Goal: Information Seeking & Learning: Learn about a topic

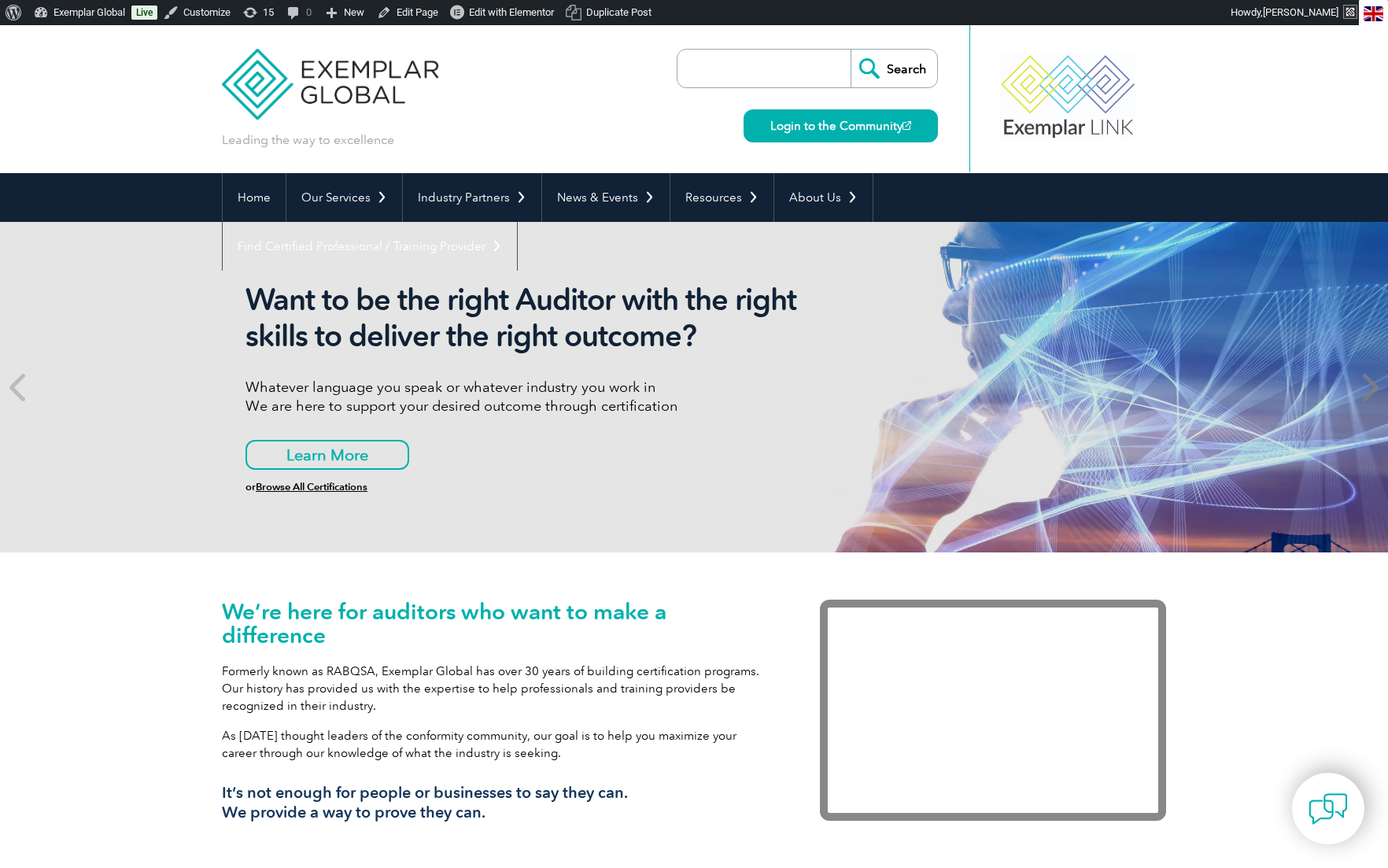
click at [1372, 387] on icon at bounding box center [1369, 387] width 20 height 0
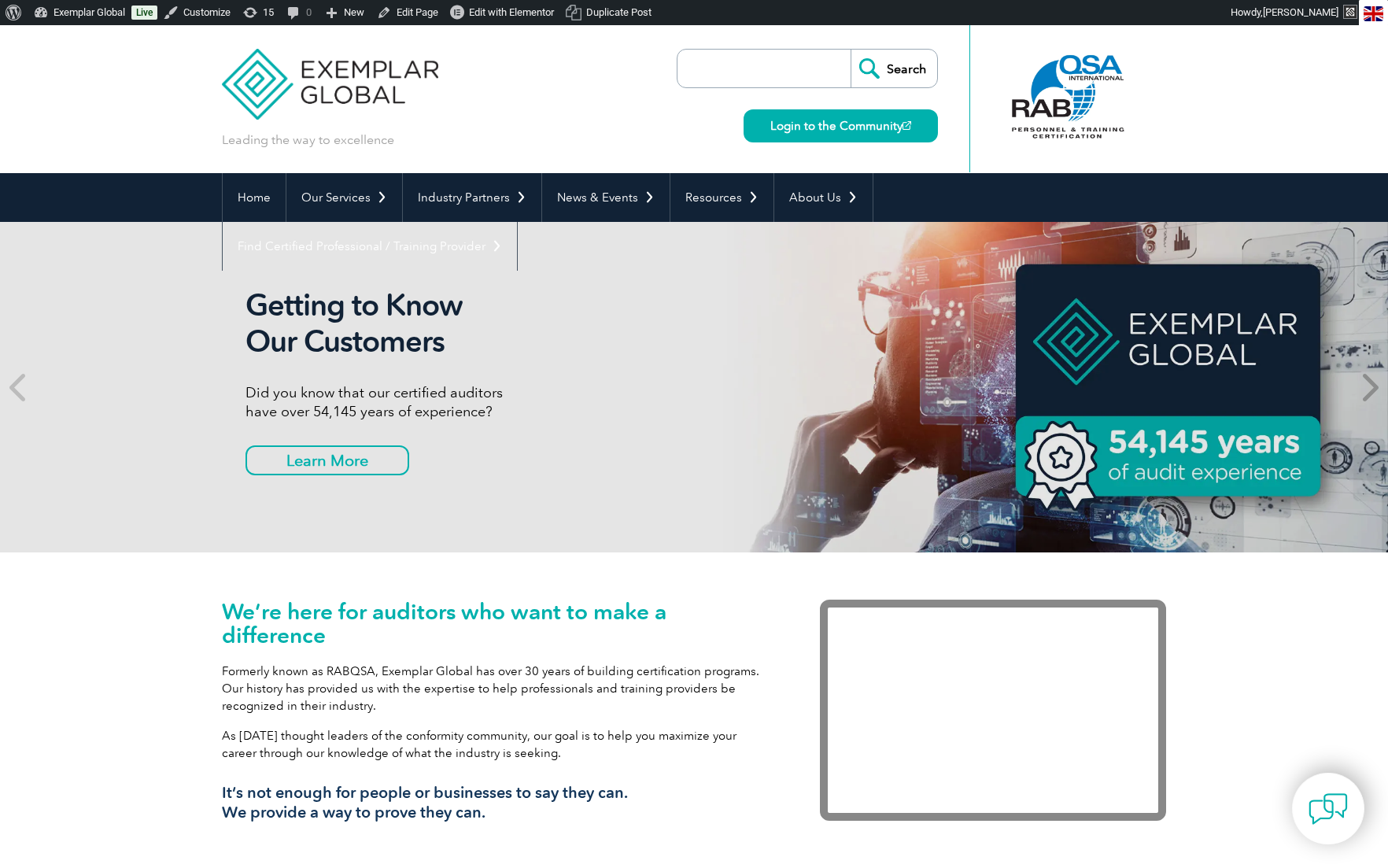
click at [1372, 387] on icon at bounding box center [1369, 387] width 20 height 0
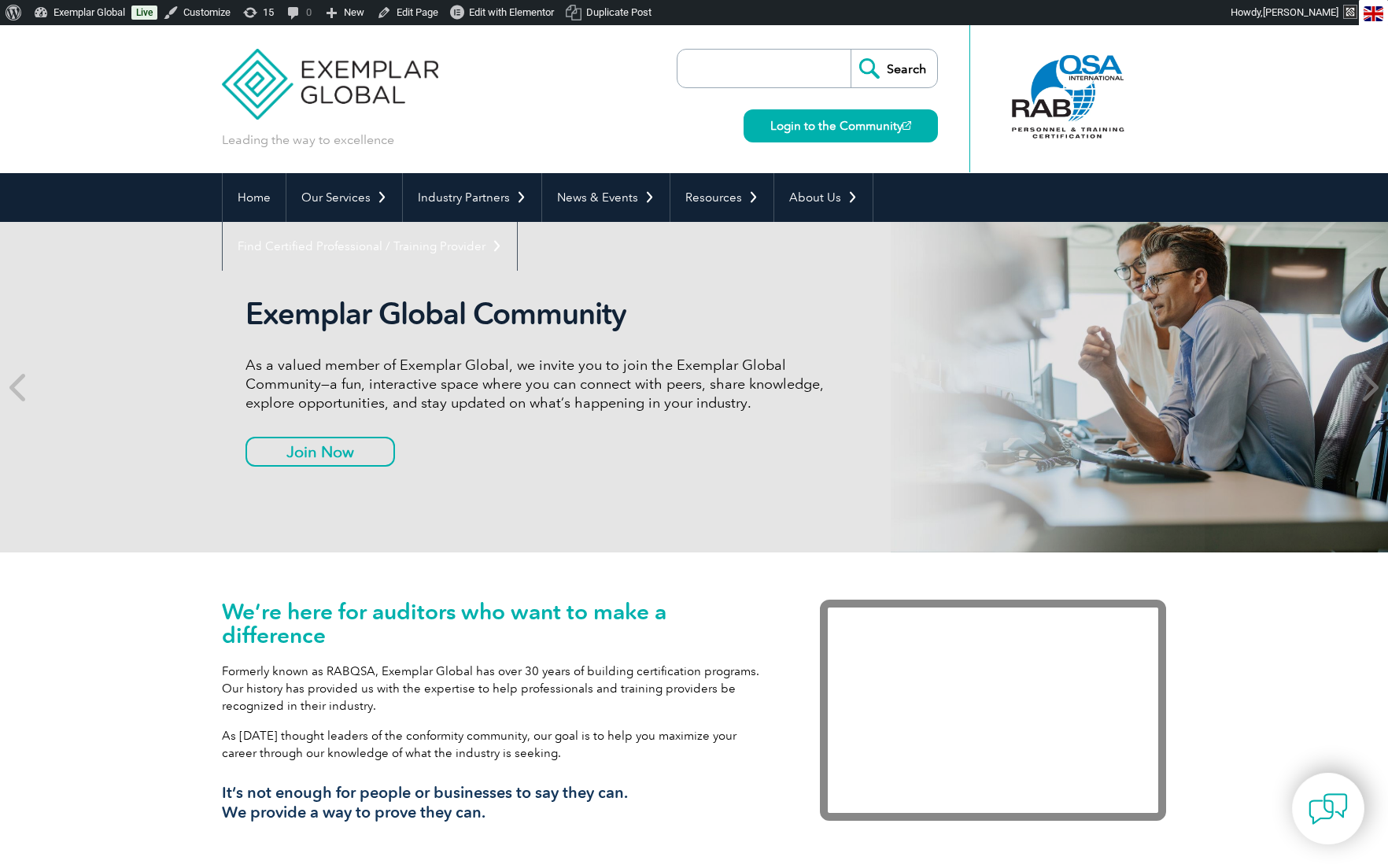
click at [1372, 387] on icon at bounding box center [1369, 387] width 20 height 0
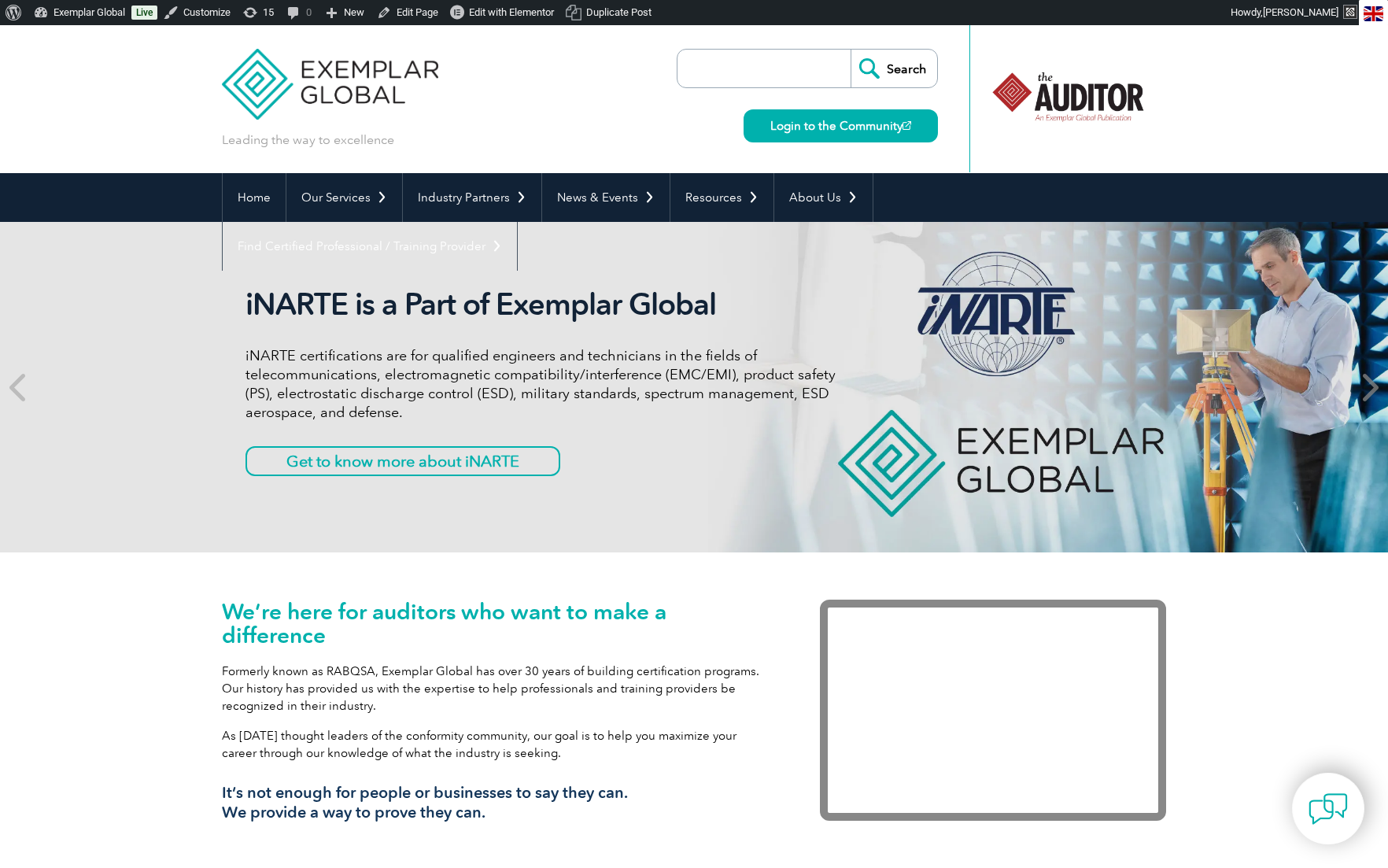
click at [1372, 387] on icon at bounding box center [1369, 387] width 20 height 0
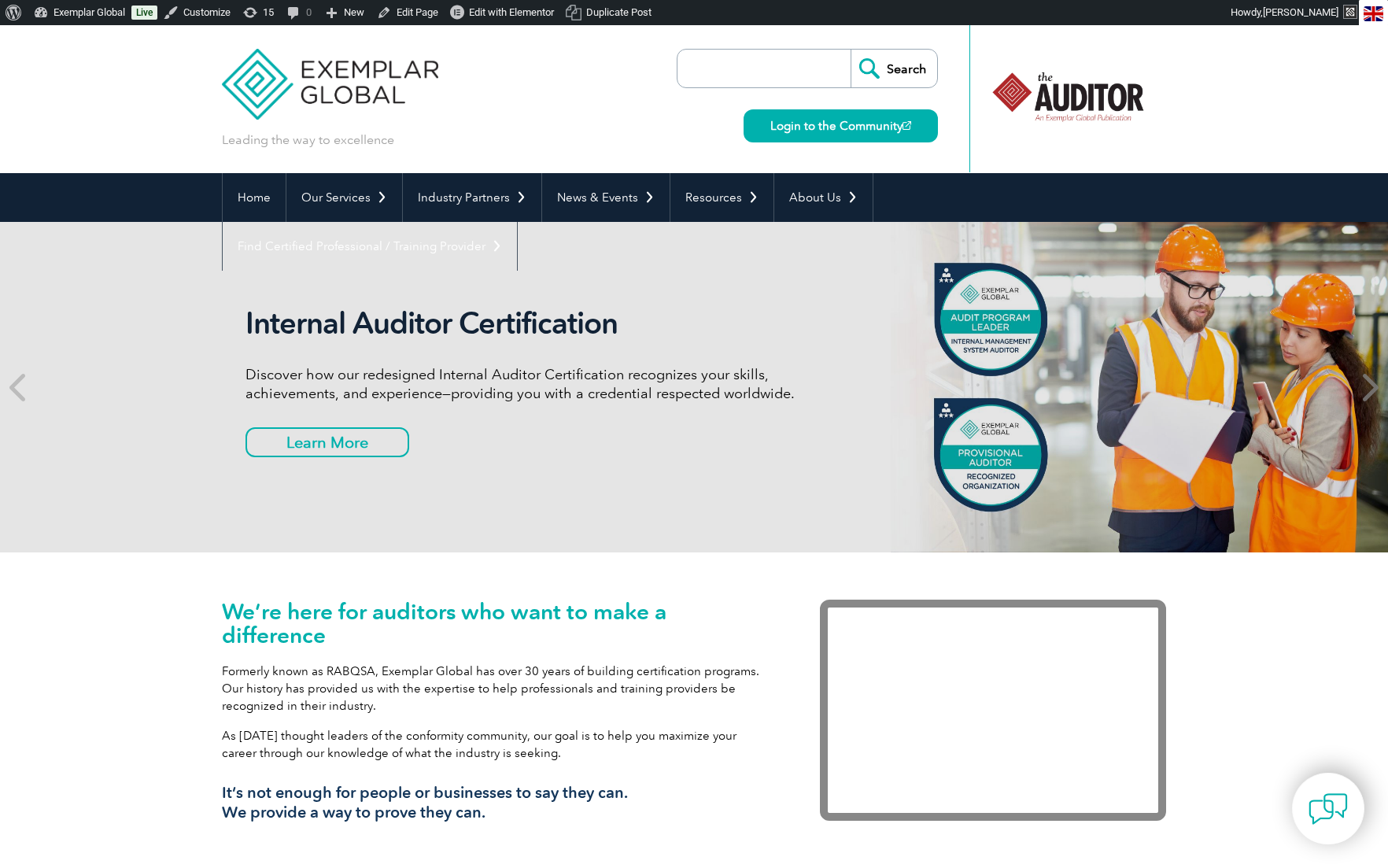
click at [1372, 387] on icon at bounding box center [1369, 387] width 20 height 0
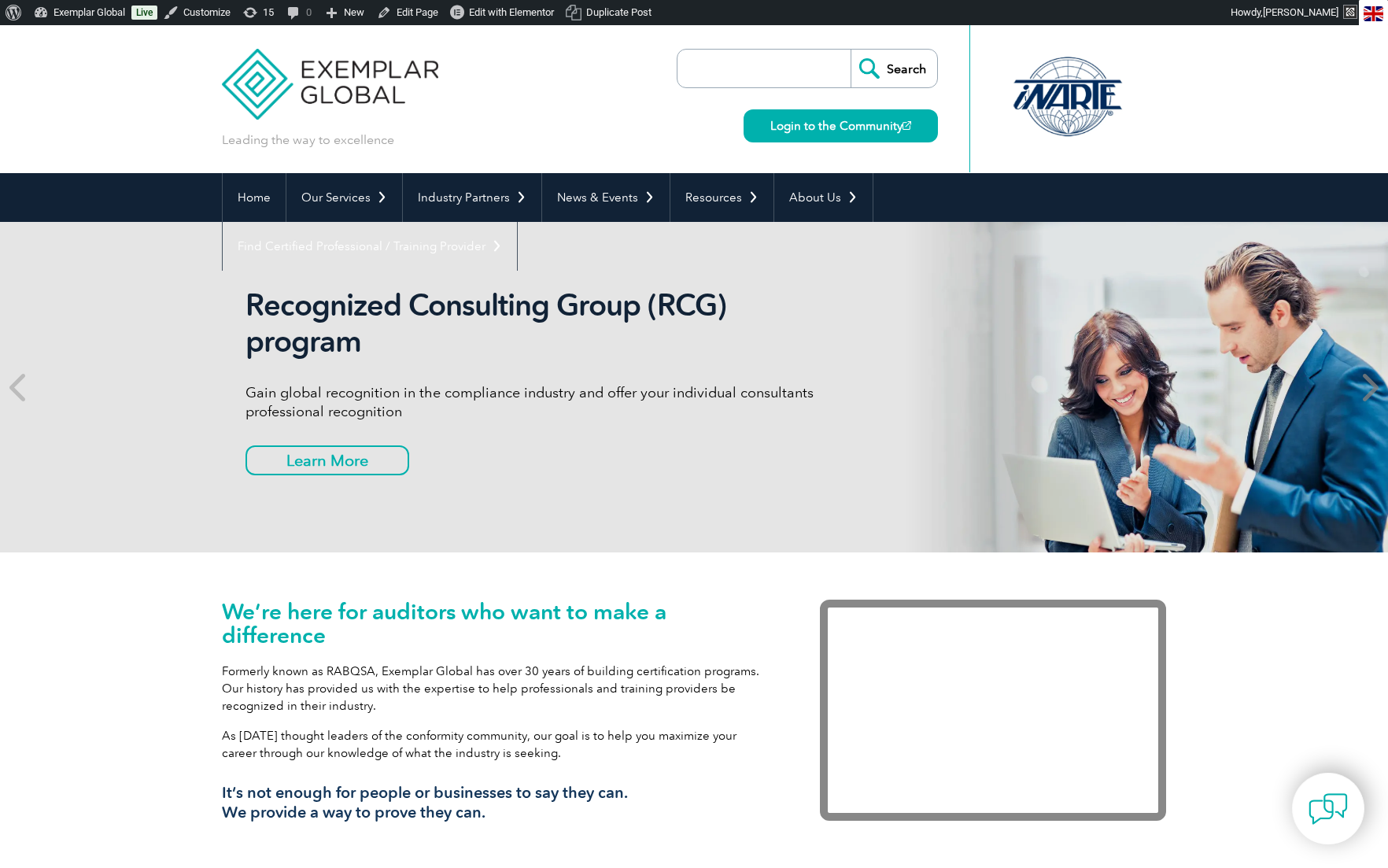
click at [1372, 387] on icon at bounding box center [1369, 387] width 20 height 0
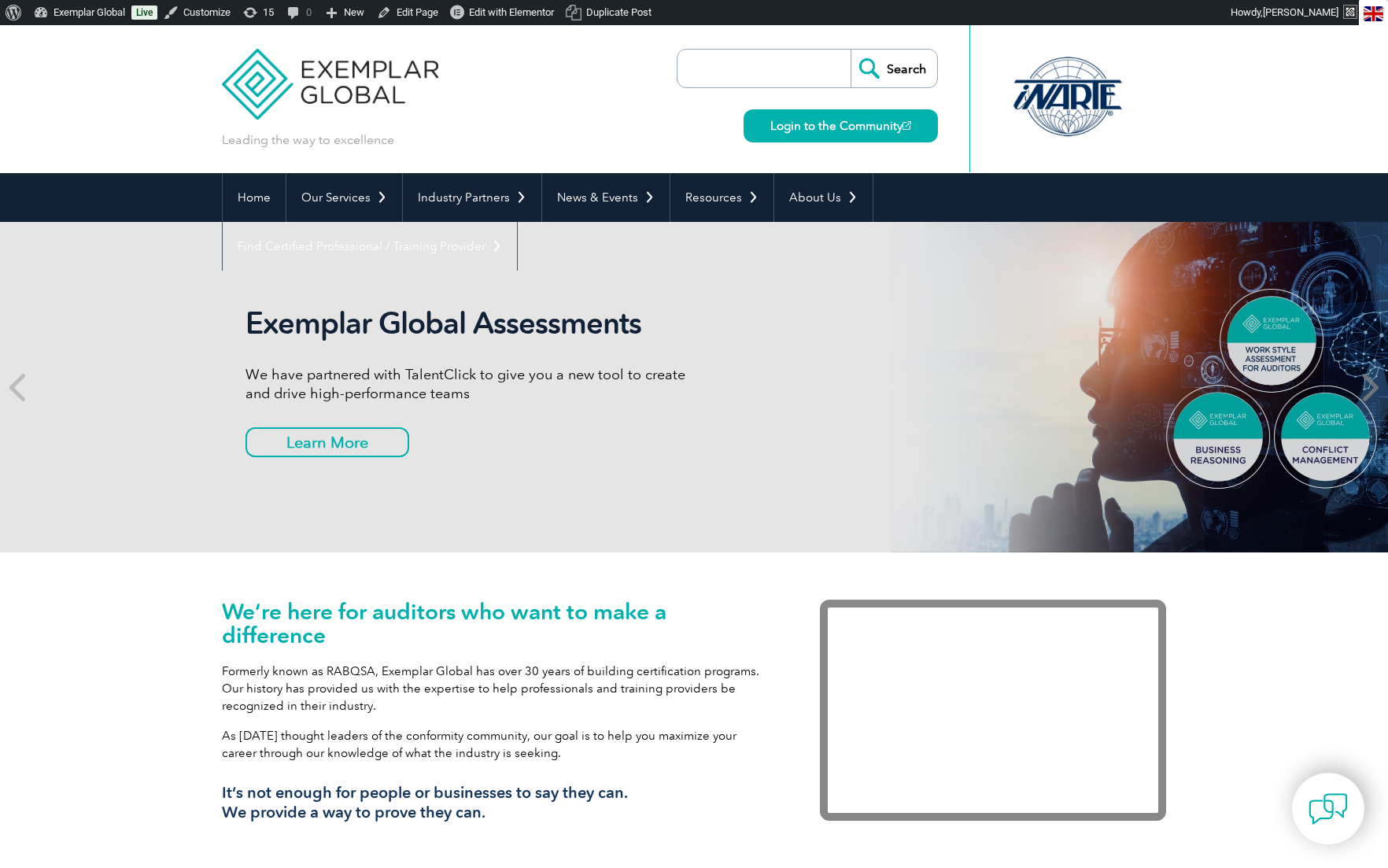
click at [1372, 387] on icon at bounding box center [1369, 387] width 20 height 0
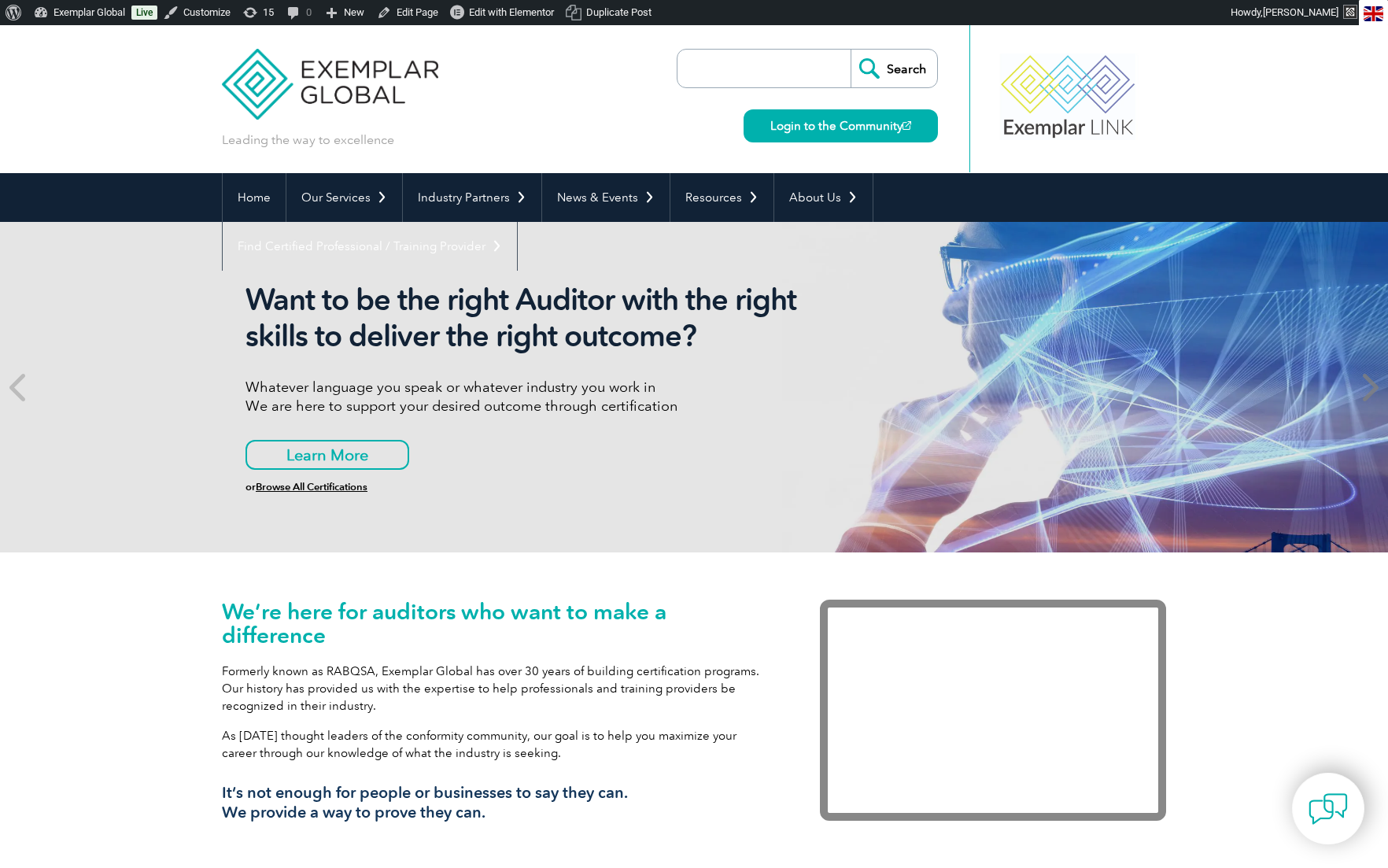
click at [1372, 387] on icon at bounding box center [1369, 387] width 20 height 0
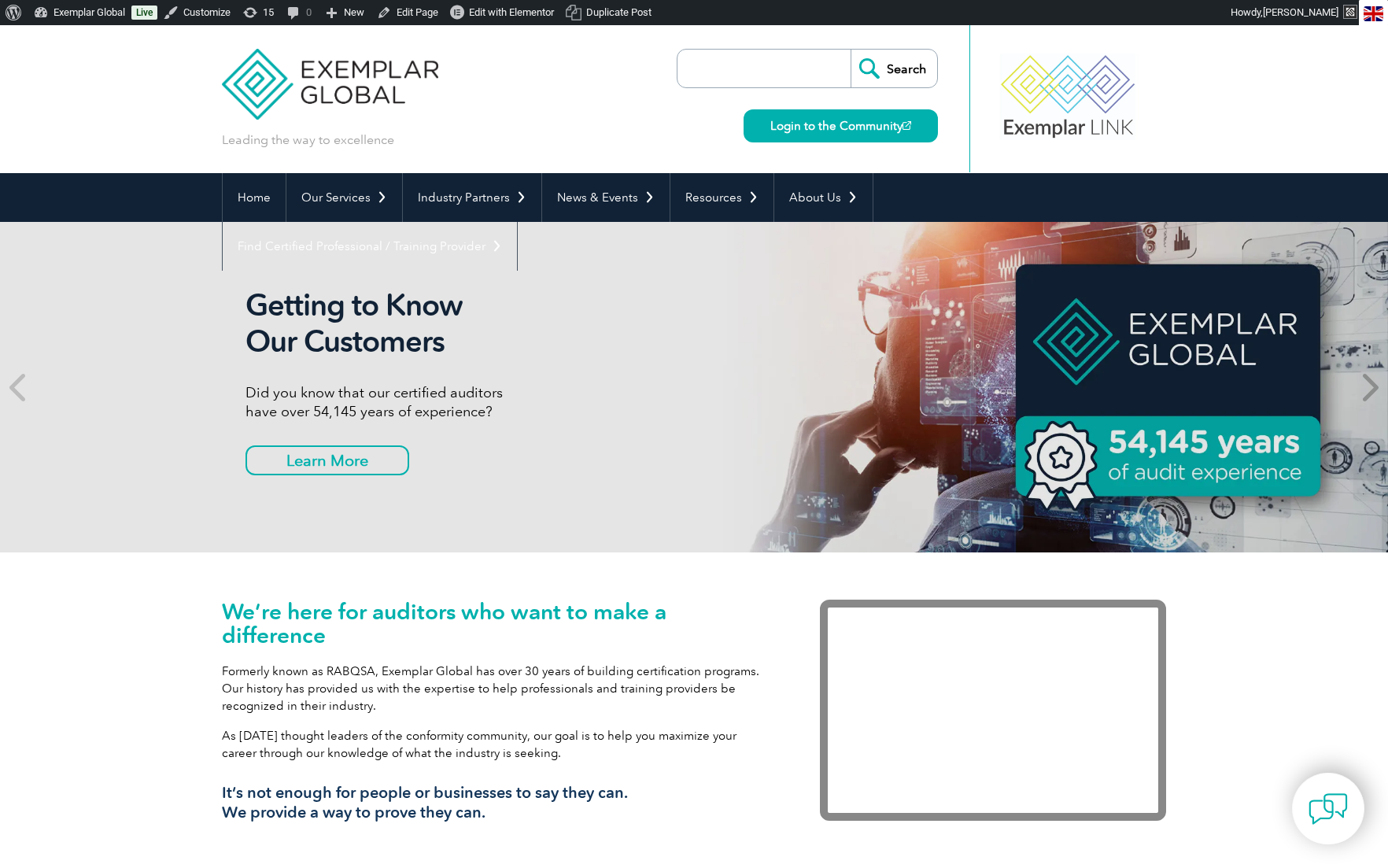
click at [1372, 387] on icon at bounding box center [1369, 387] width 20 height 0
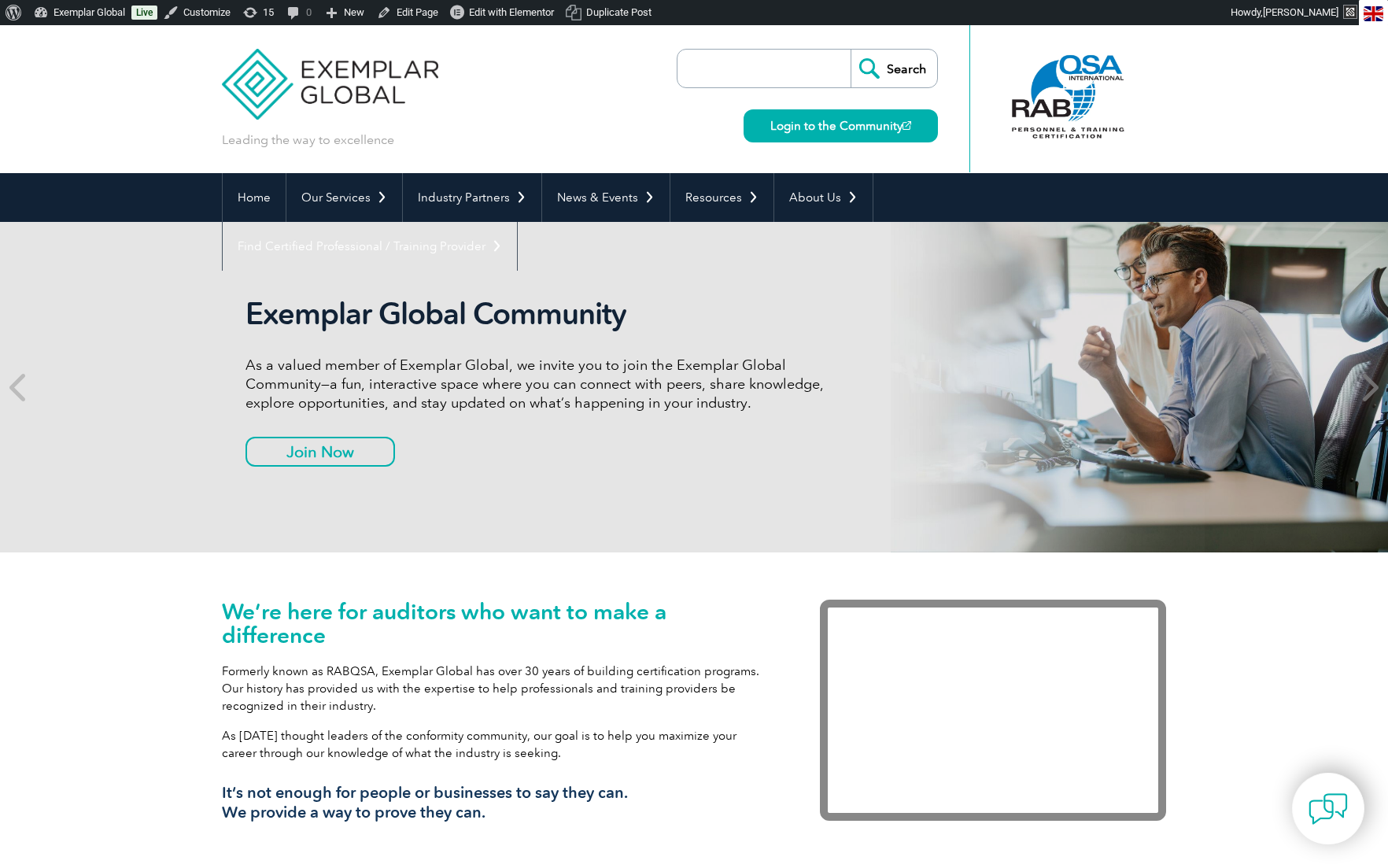
click at [1372, 387] on icon at bounding box center [1369, 387] width 20 height 0
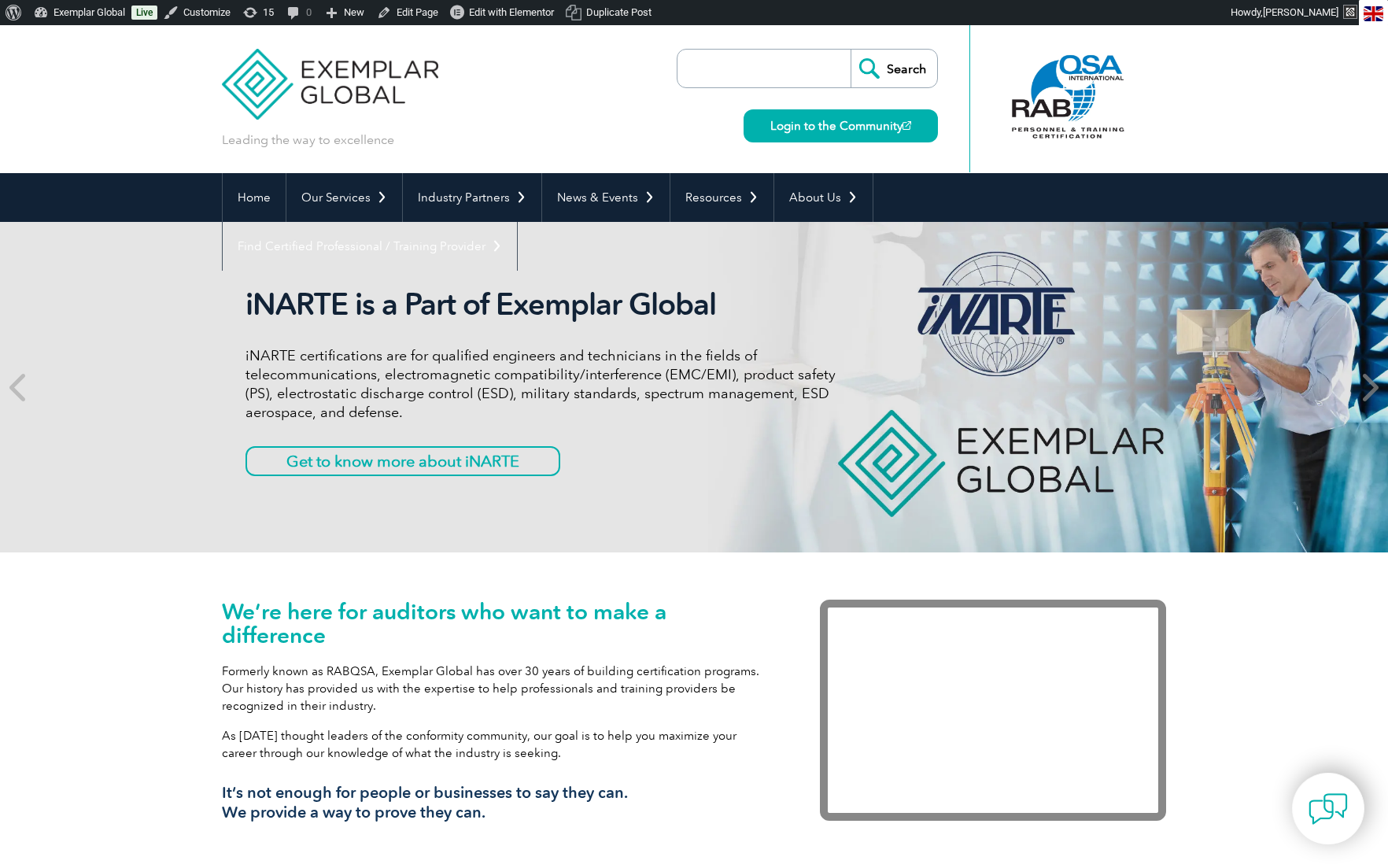
click at [1372, 387] on icon at bounding box center [1369, 387] width 20 height 0
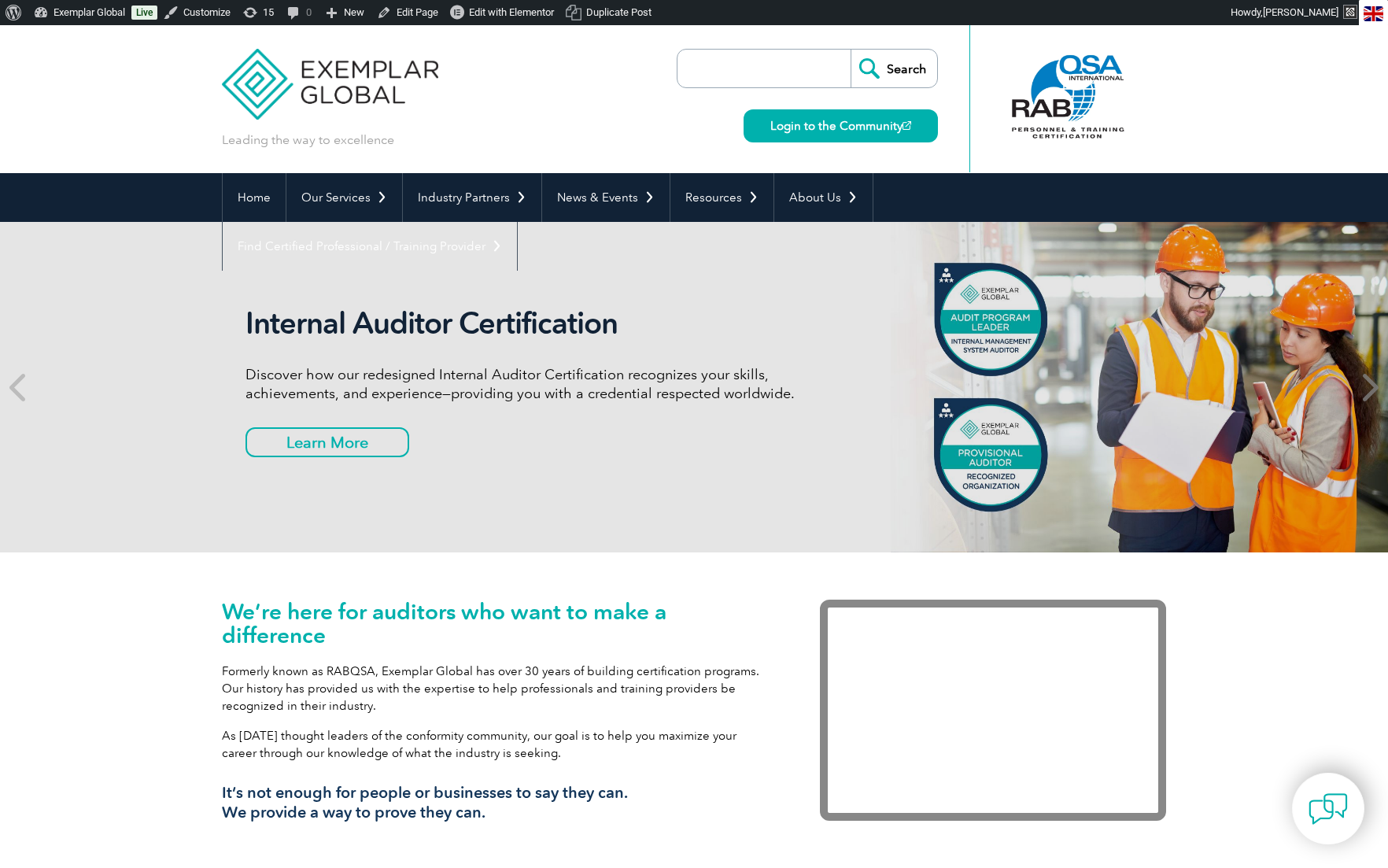
click at [1372, 387] on icon at bounding box center [1369, 387] width 20 height 0
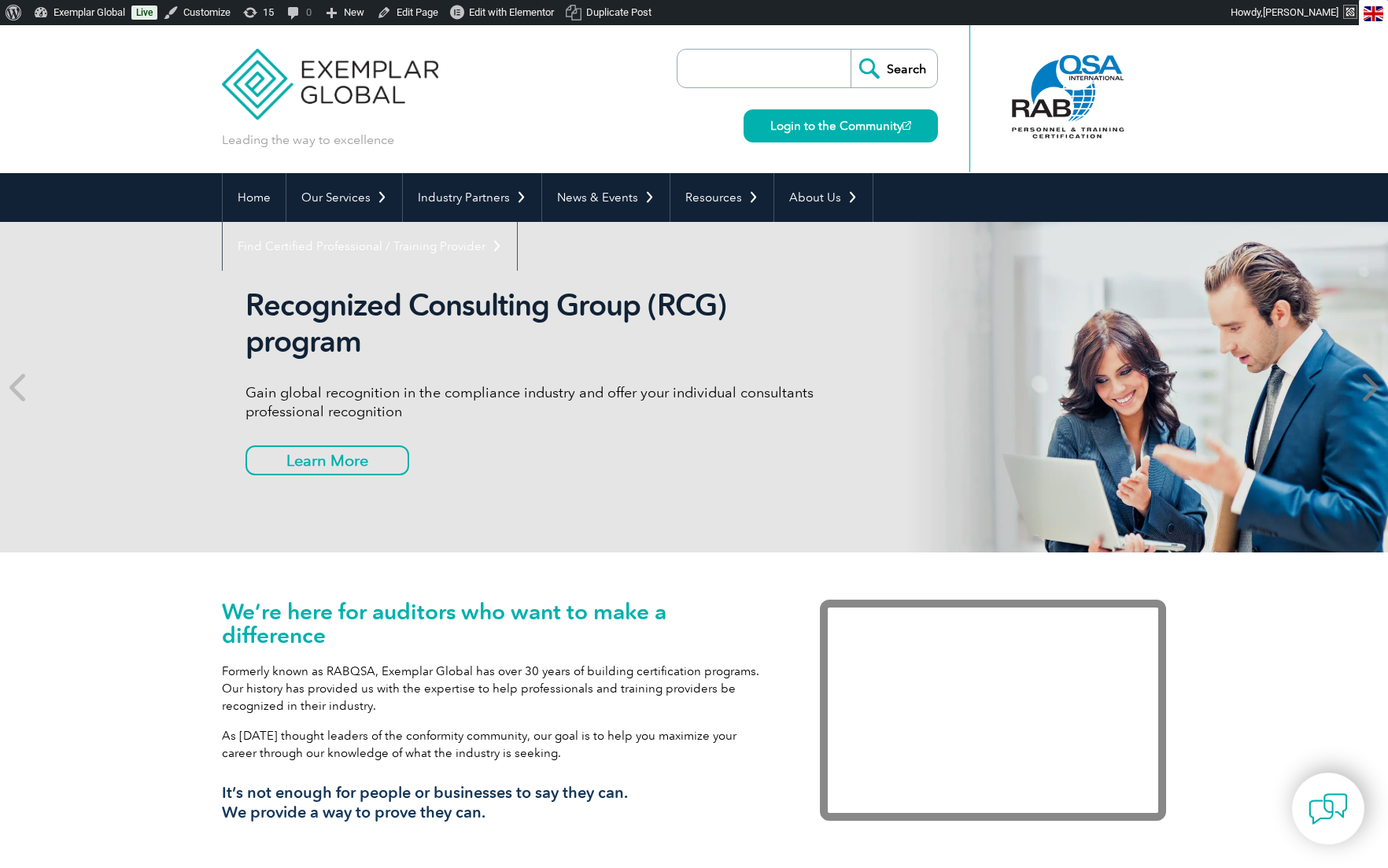
click at [1372, 387] on icon at bounding box center [1369, 387] width 20 height 0
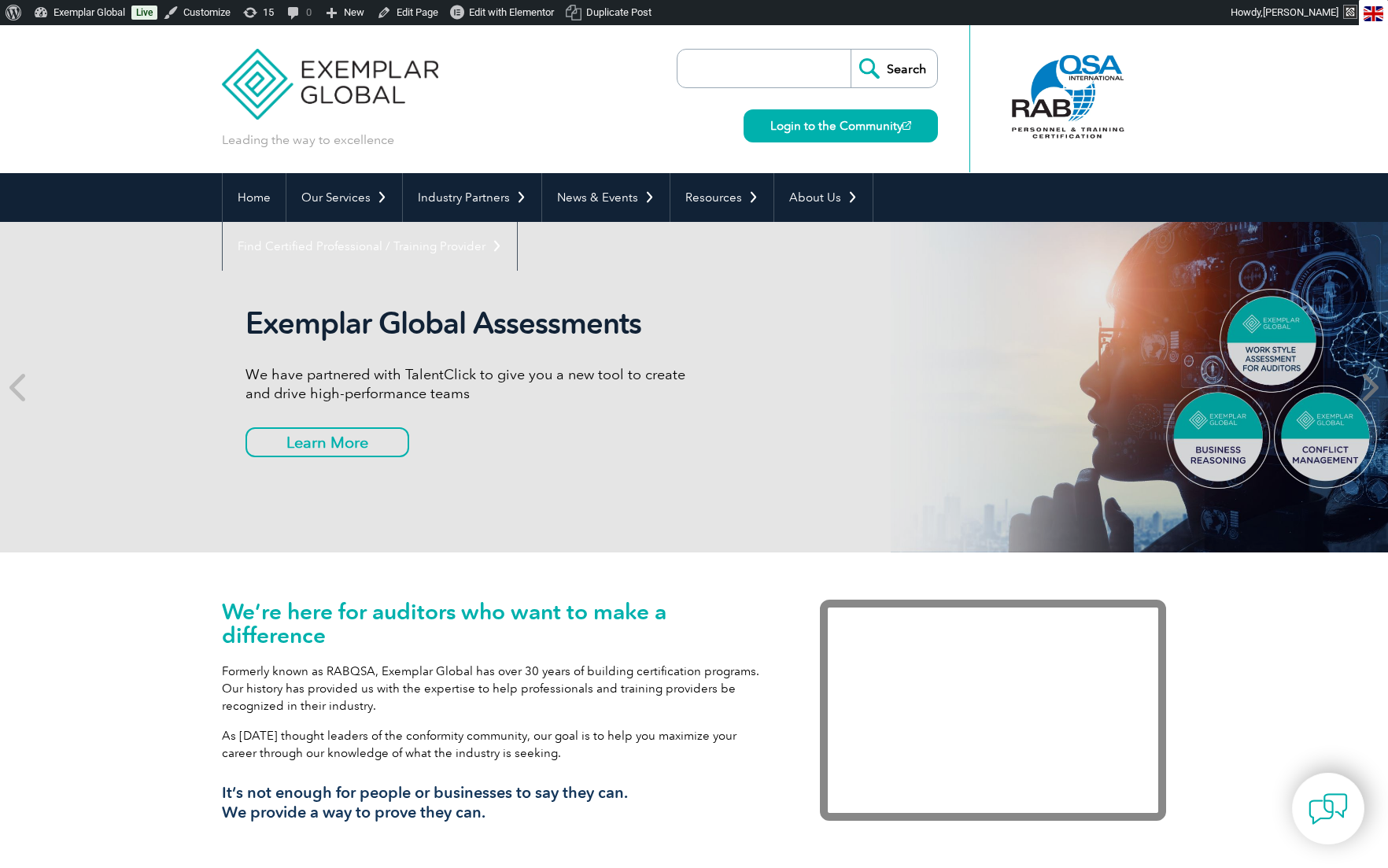
click at [1372, 387] on icon at bounding box center [1369, 387] width 20 height 0
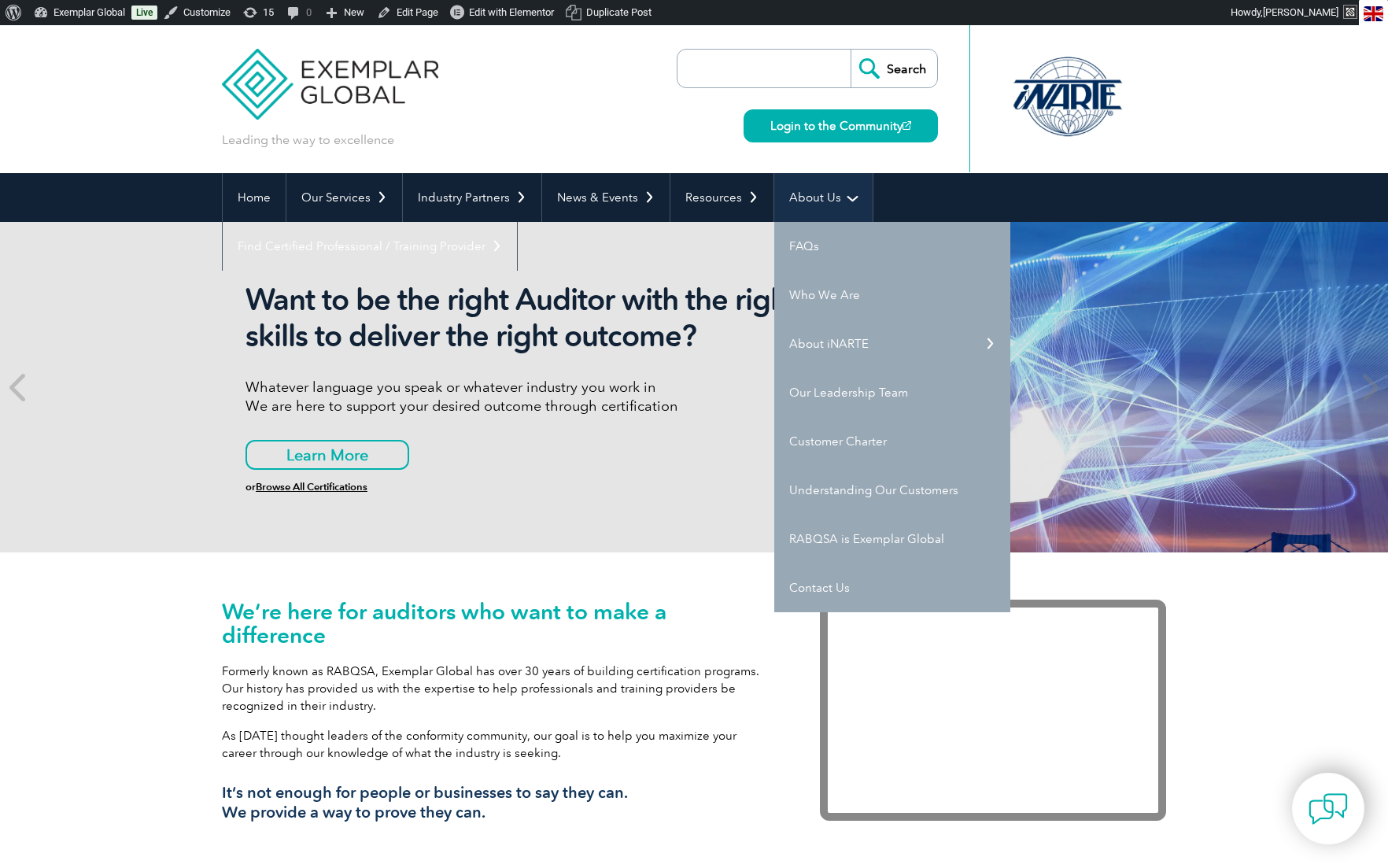
click at [829, 201] on link "About Us" at bounding box center [823, 197] width 98 height 49
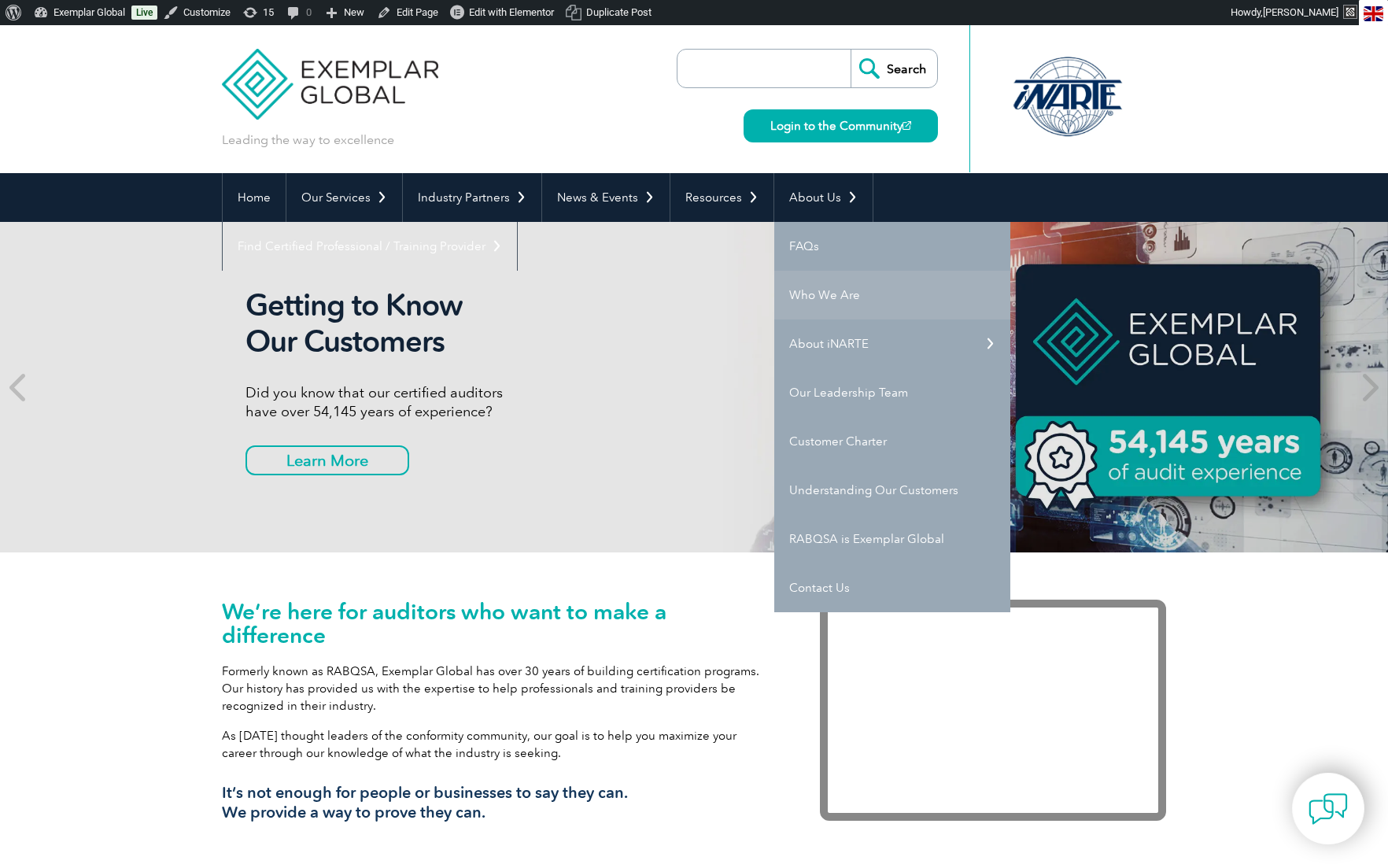
click at [808, 299] on link "Who We Are" at bounding box center [892, 294] width 236 height 49
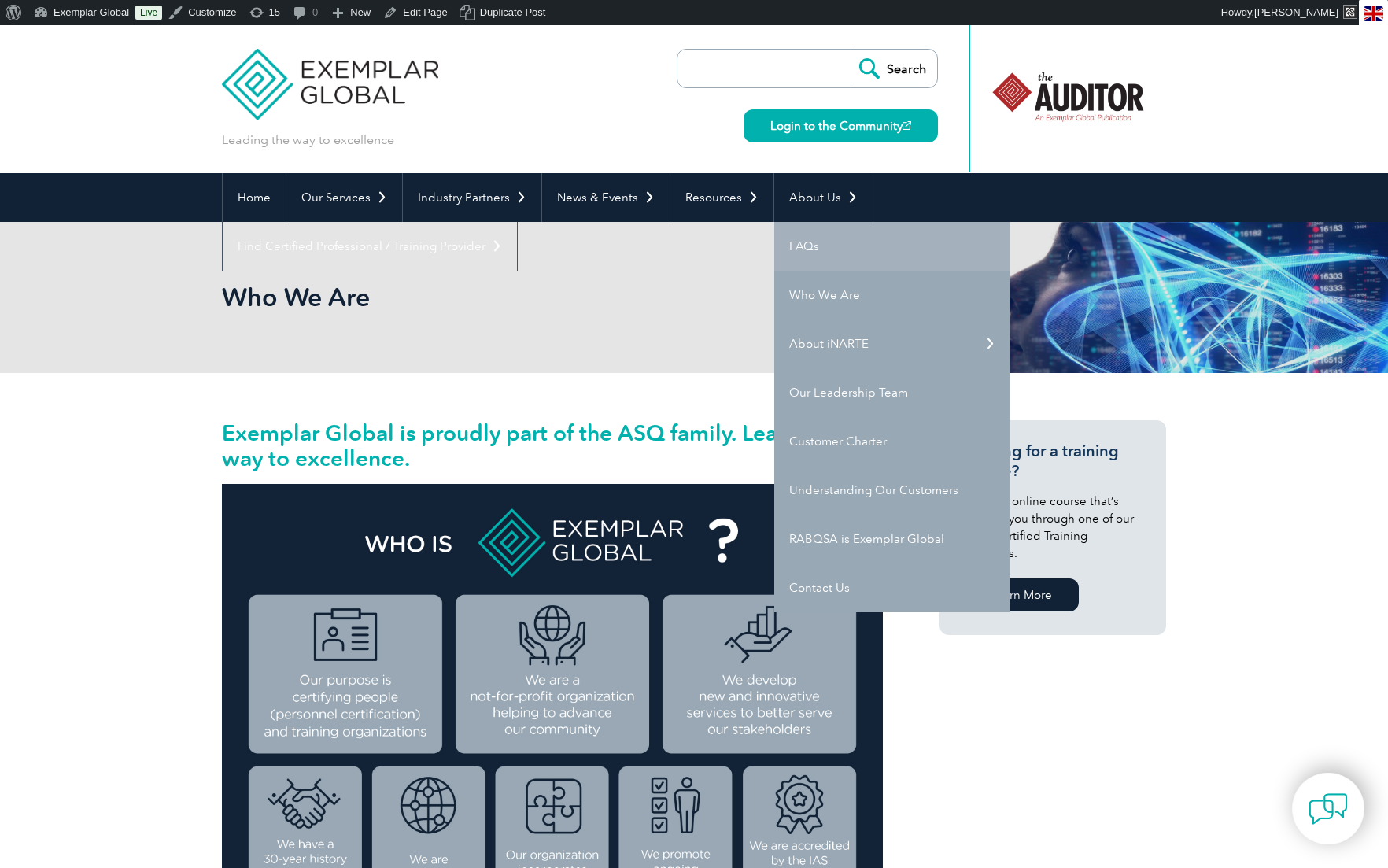
click at [806, 250] on link "FAQs" at bounding box center [892, 246] width 236 height 49
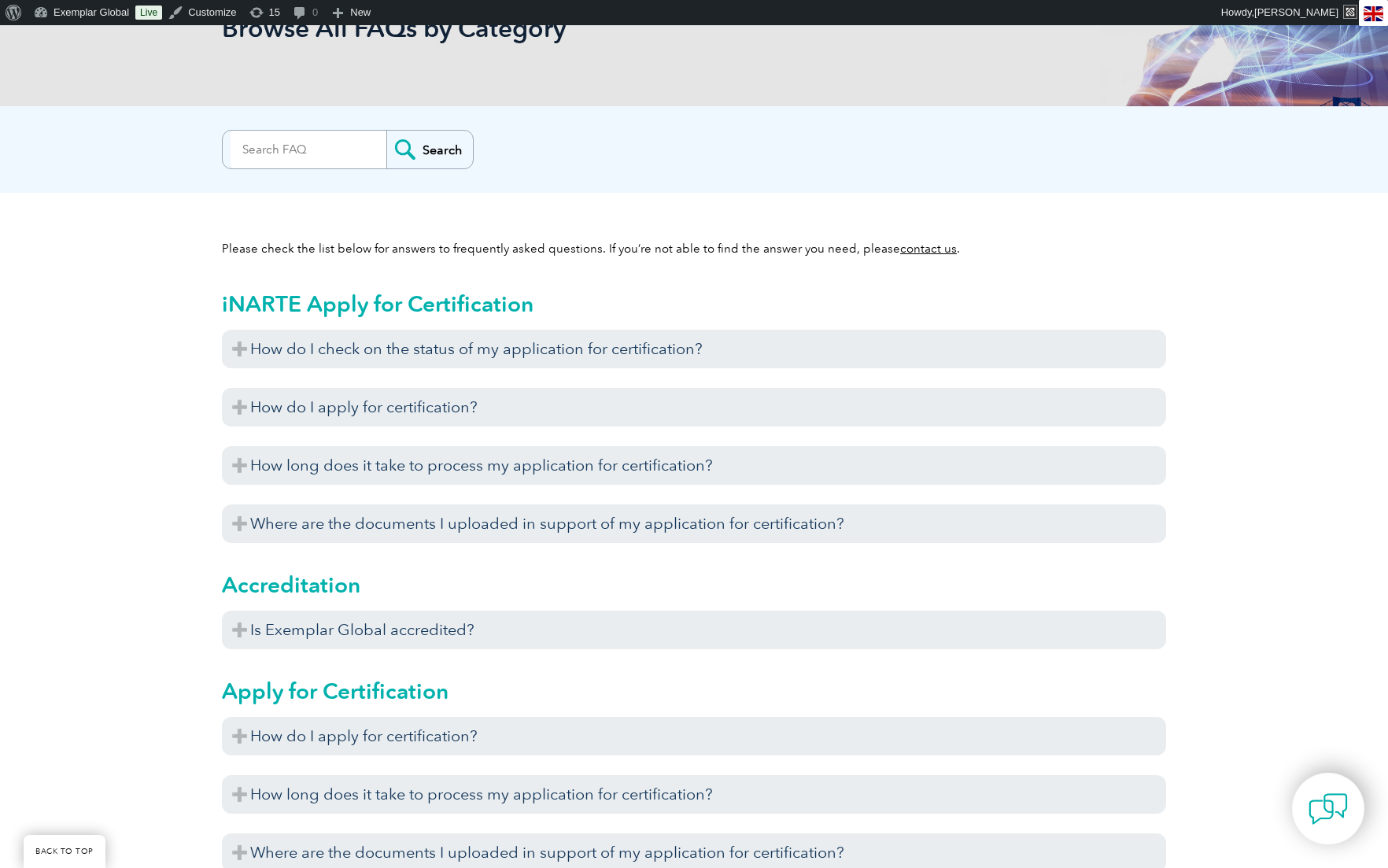
scroll to position [274, 0]
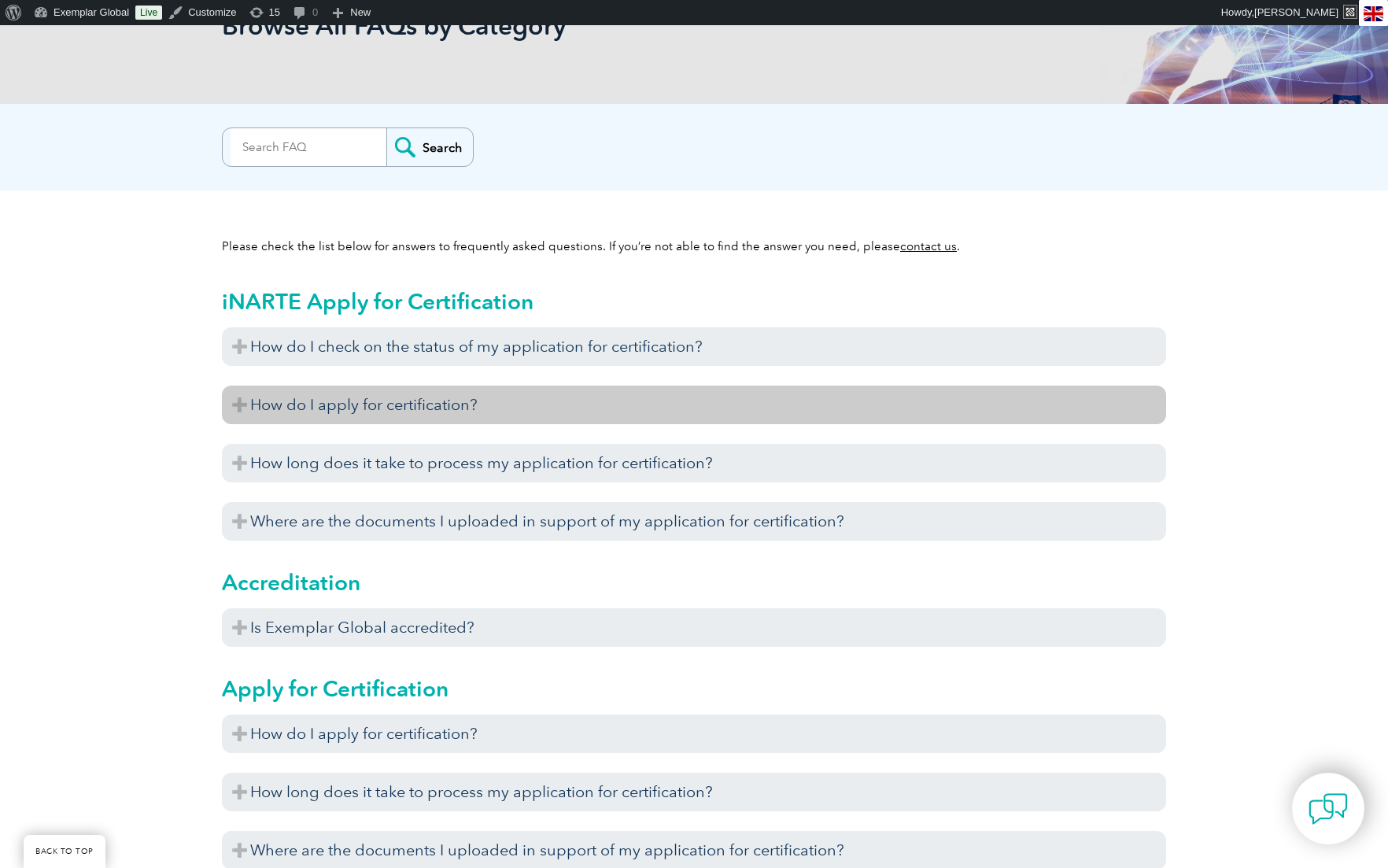
click at [237, 404] on h3 "How do I apply for certification?" at bounding box center [694, 405] width 944 height 38
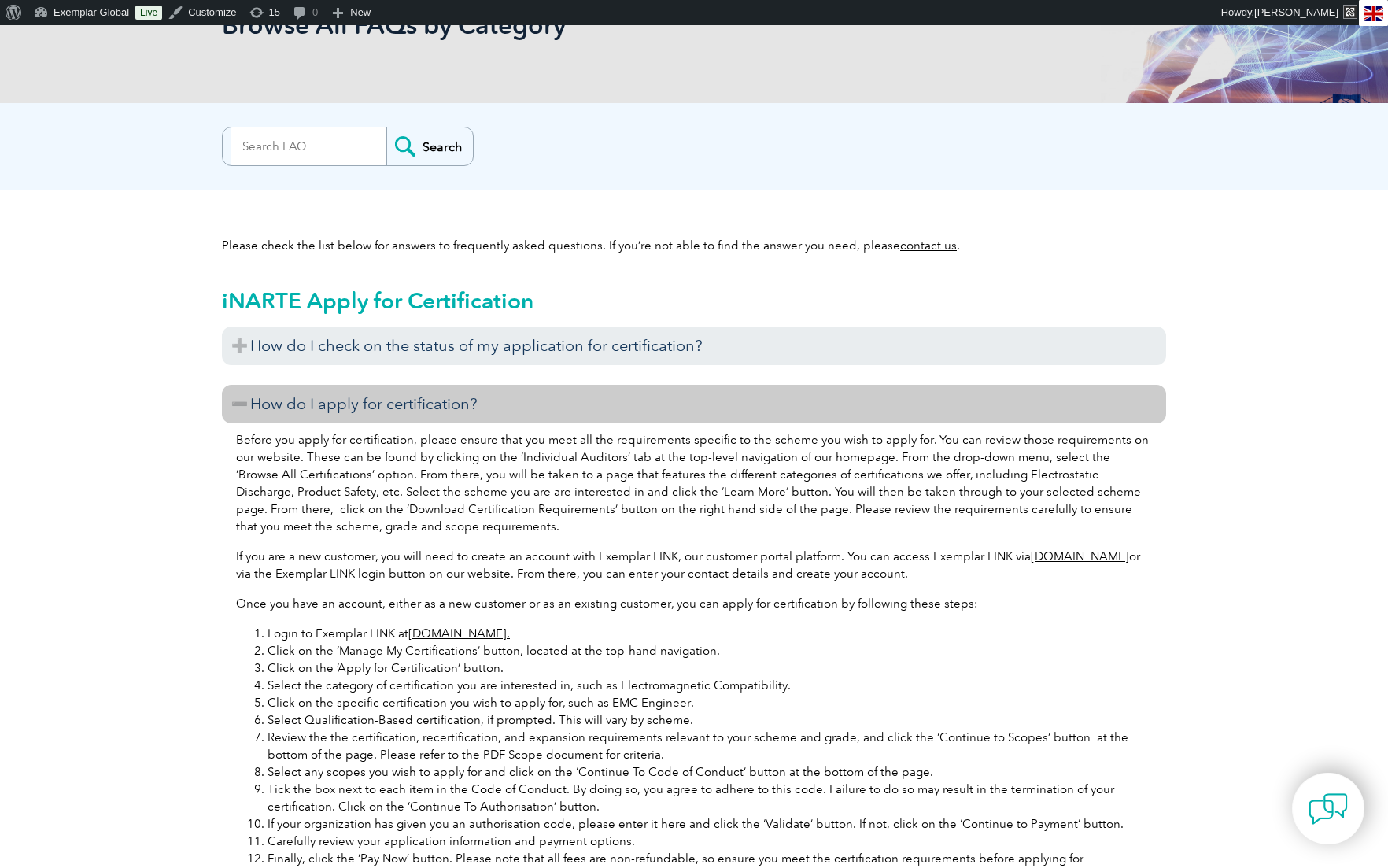
scroll to position [0, 0]
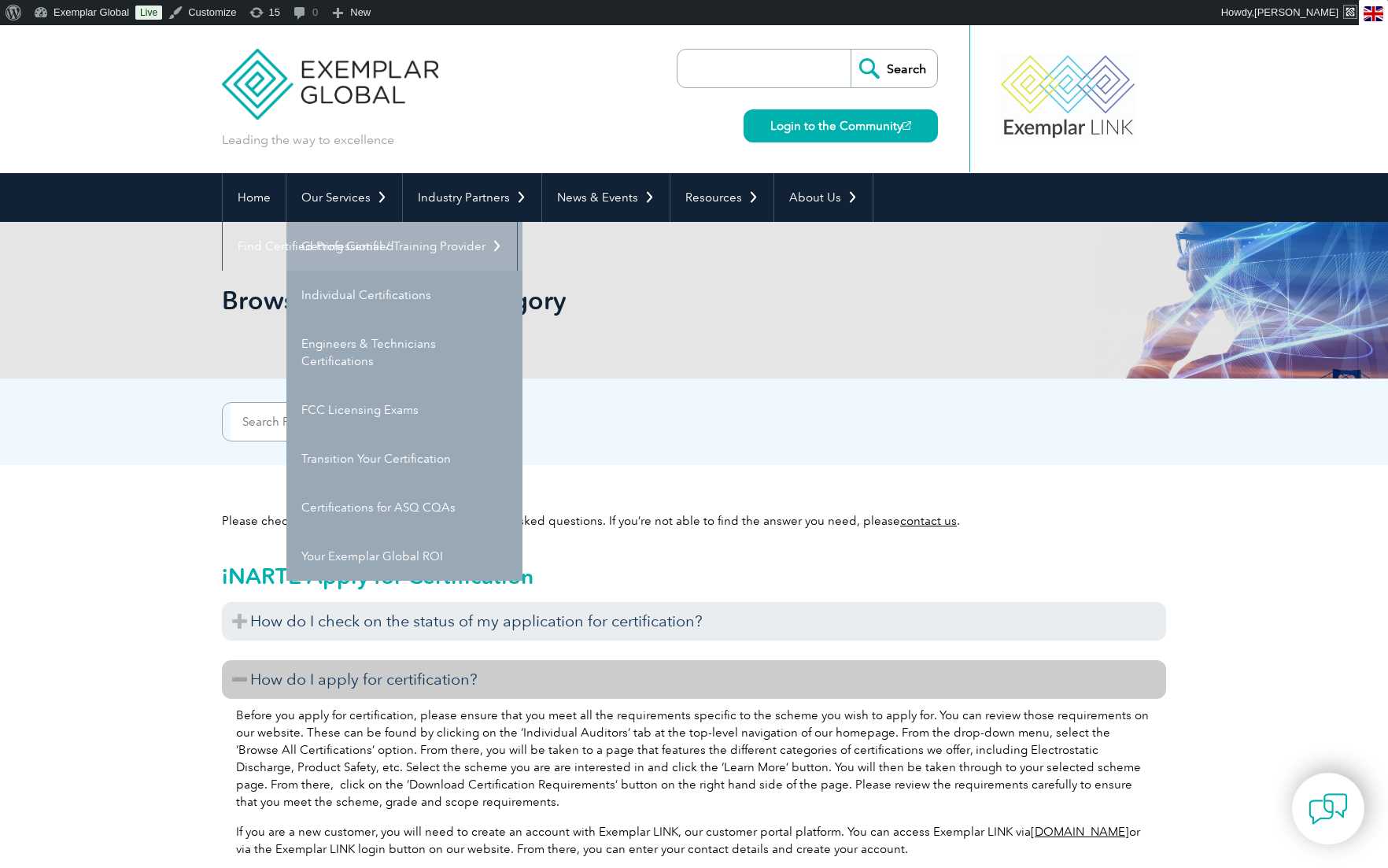
click at [337, 249] on link "Getting Certified" at bounding box center [404, 246] width 236 height 49
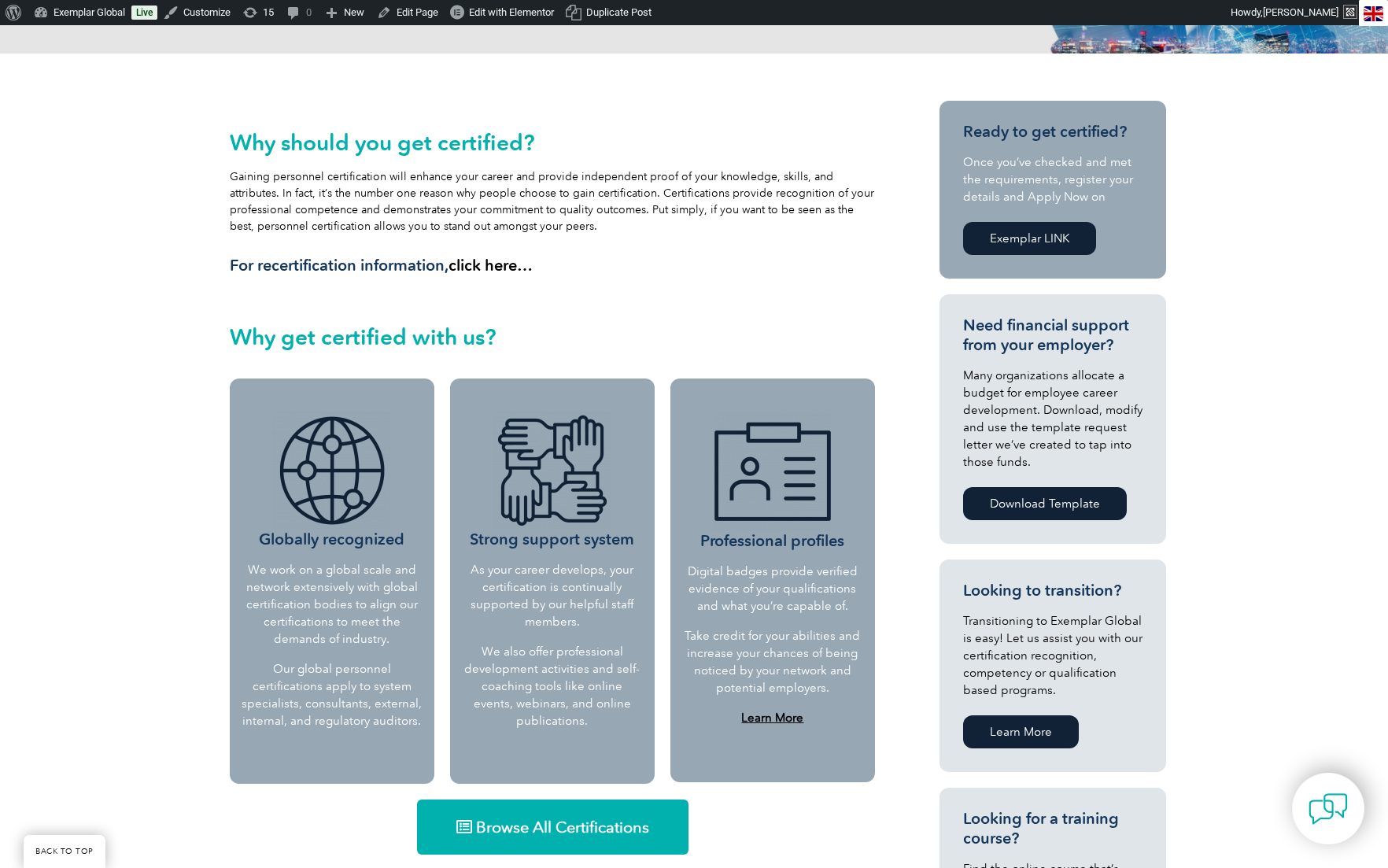
scroll to position [293, 0]
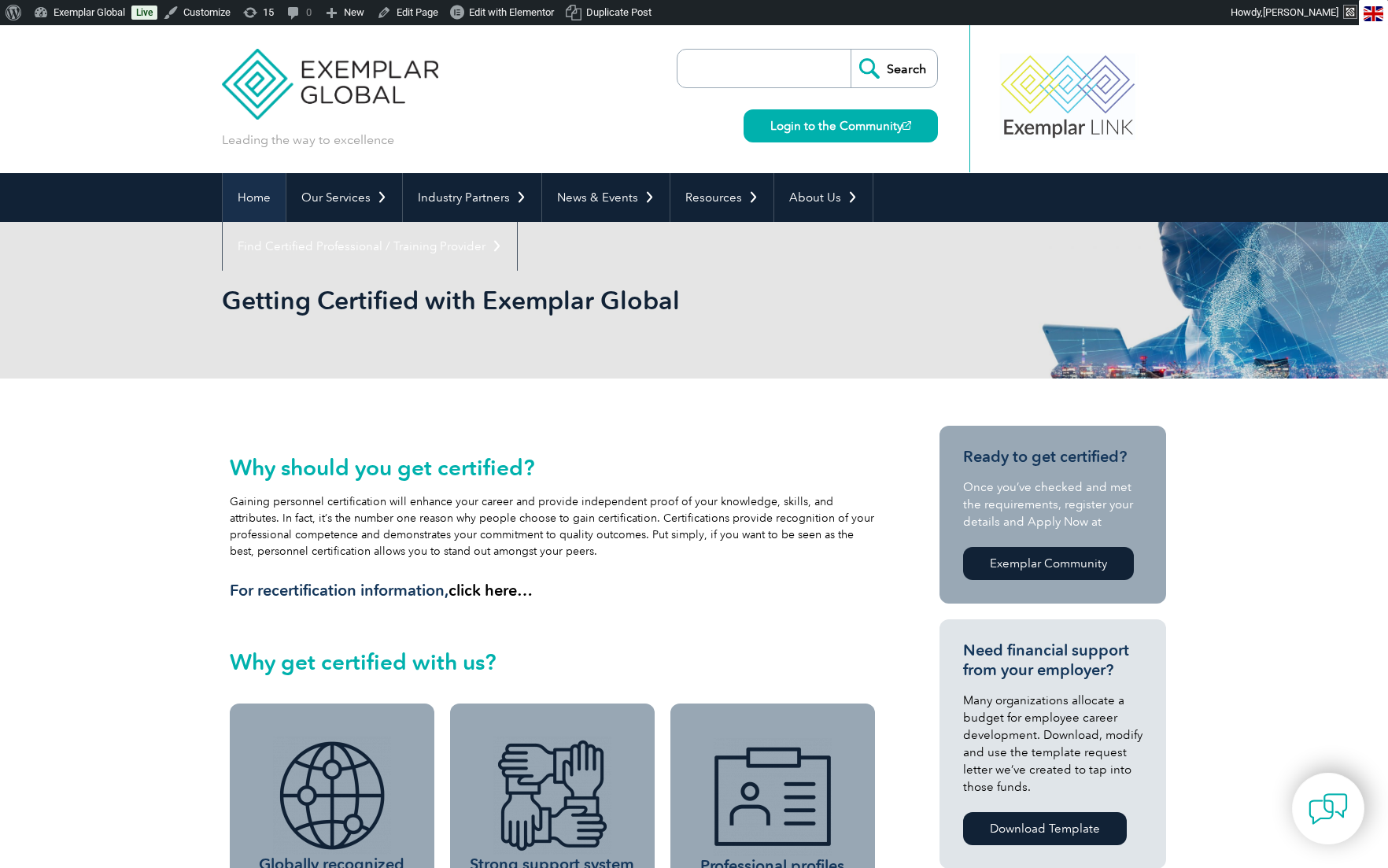
click at [254, 195] on link "Home" at bounding box center [254, 197] width 63 height 49
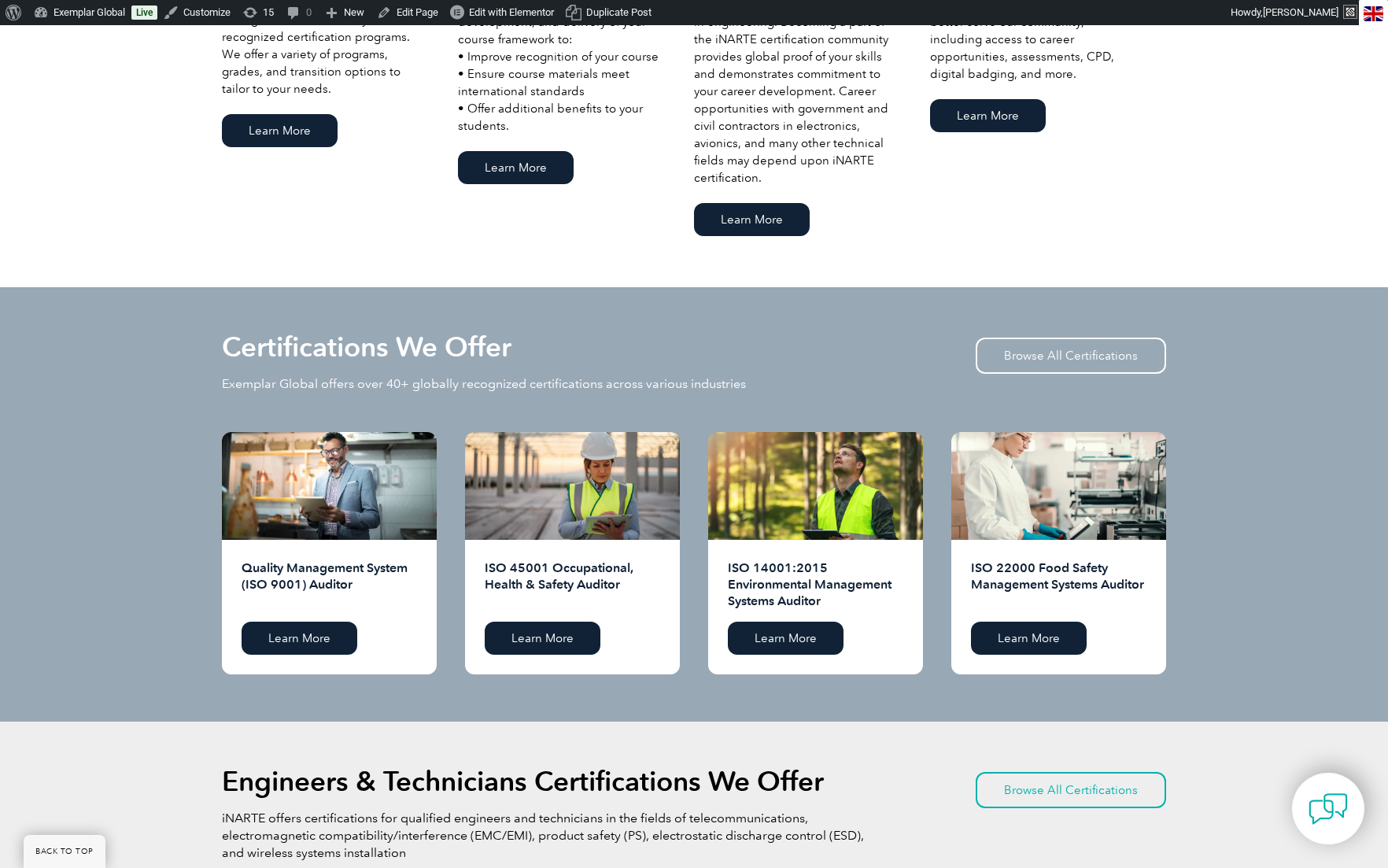
scroll to position [1358, 0]
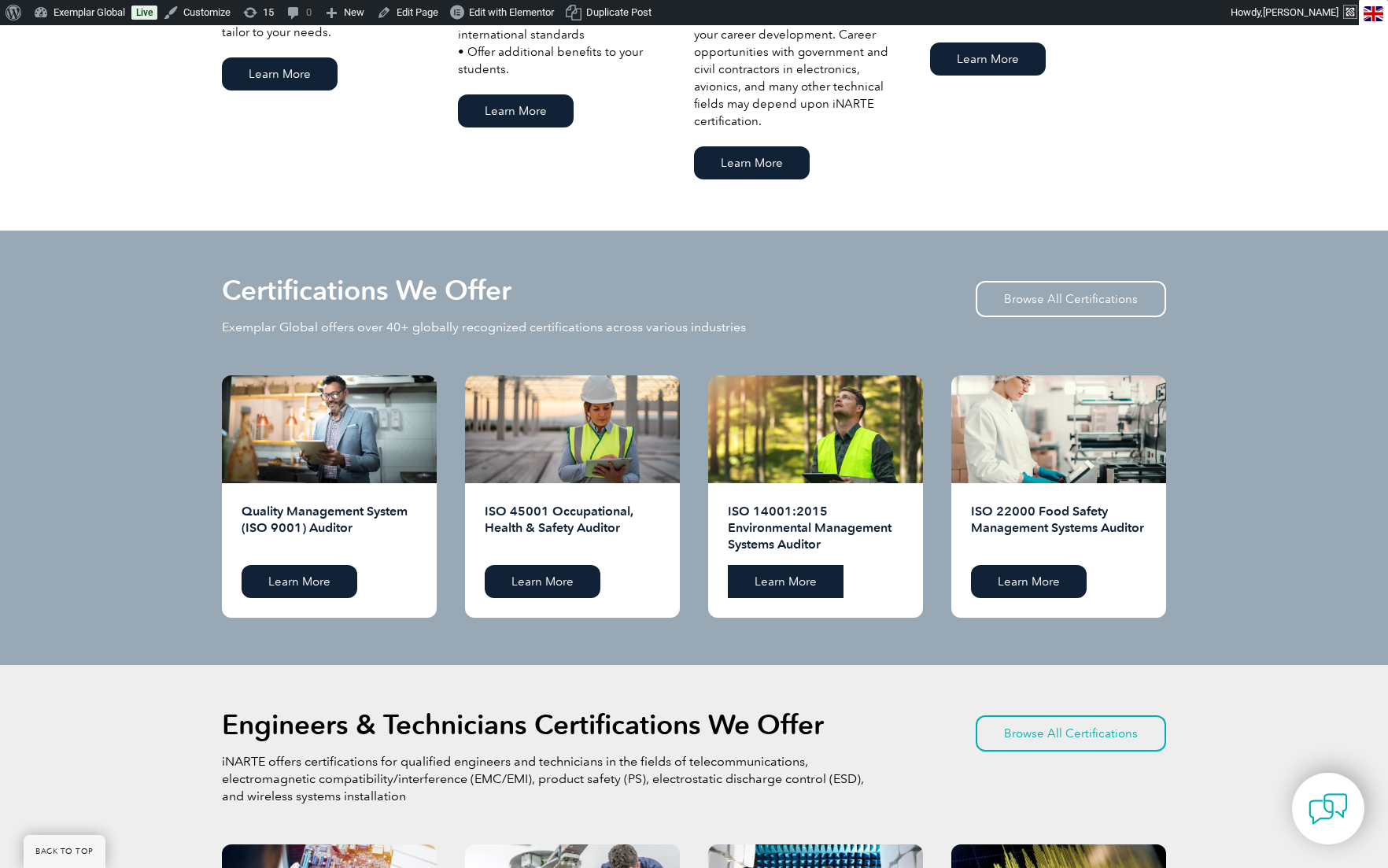
click at [818, 594] on link "Learn More" at bounding box center [786, 581] width 116 height 33
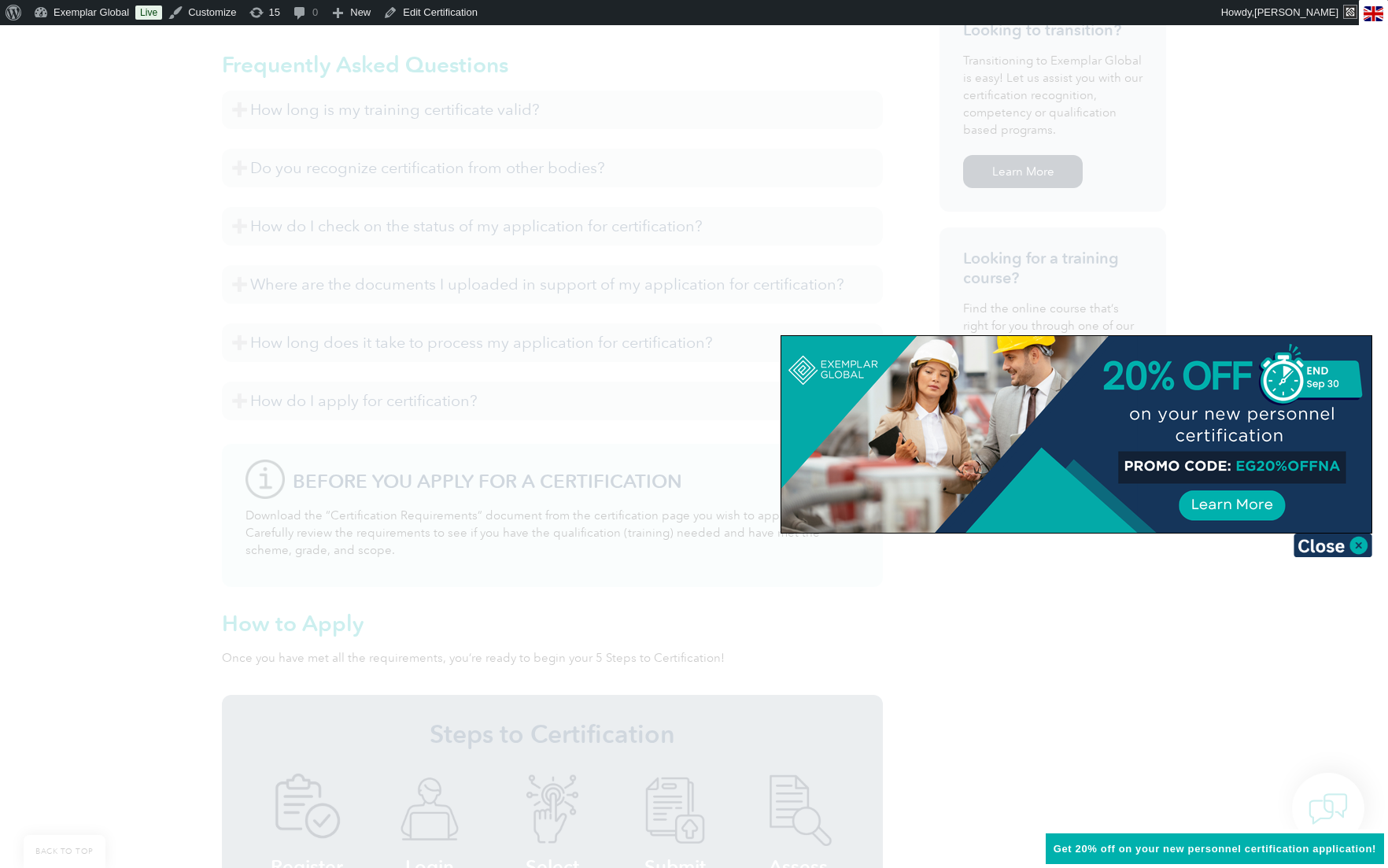
scroll to position [1046, 0]
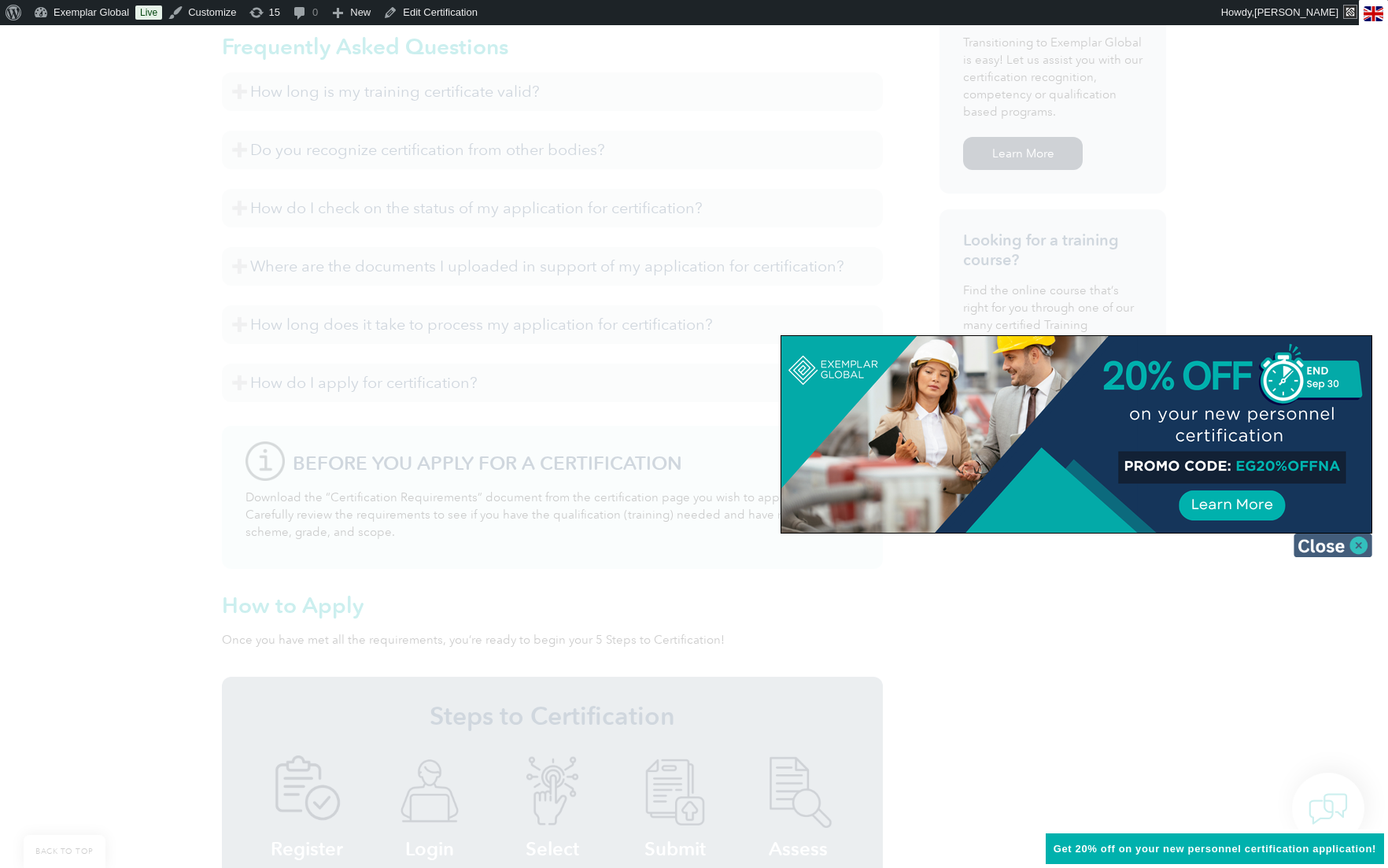
click at [1317, 546] on img at bounding box center [1333, 546] width 78 height 24
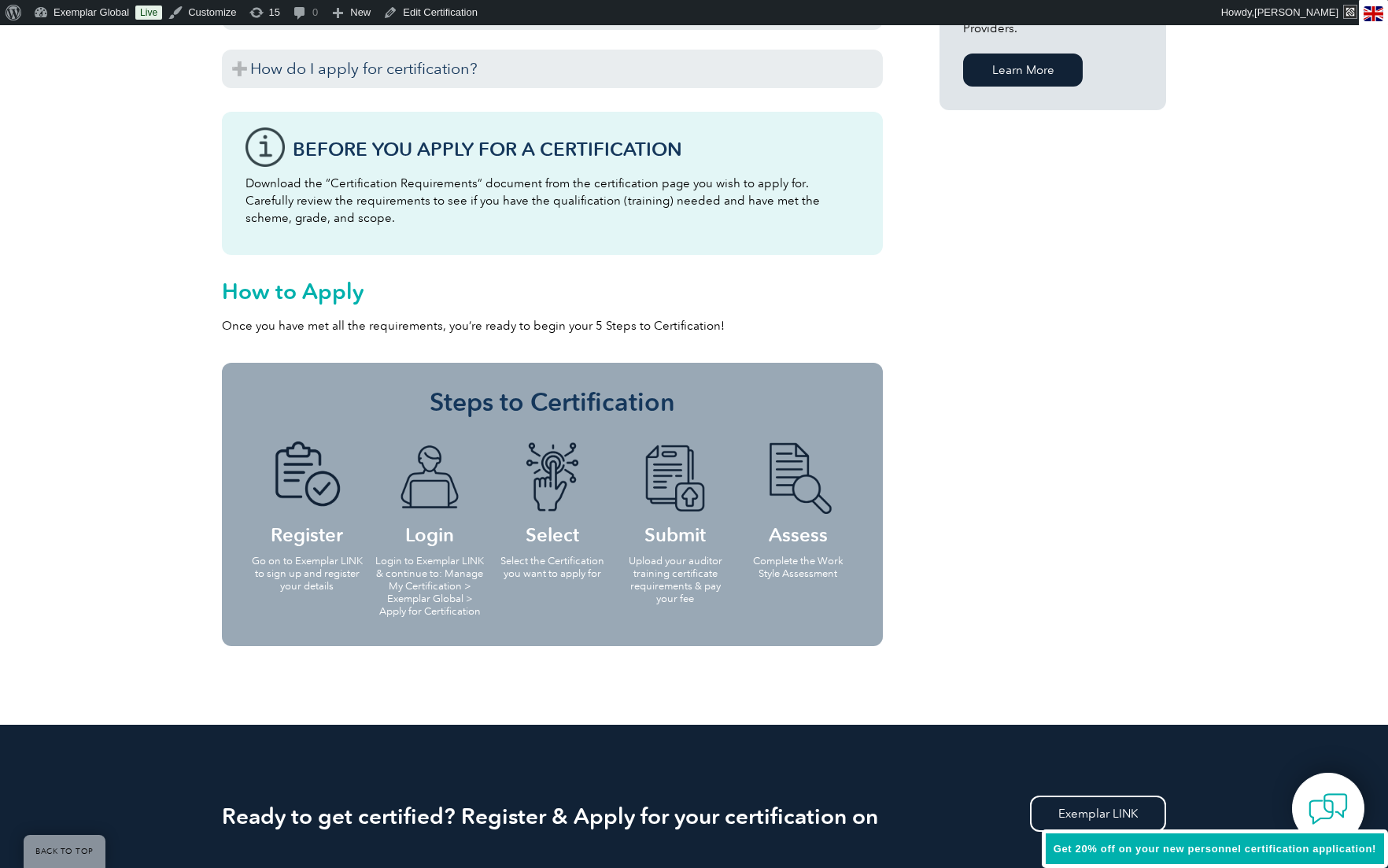
scroll to position [1363, 0]
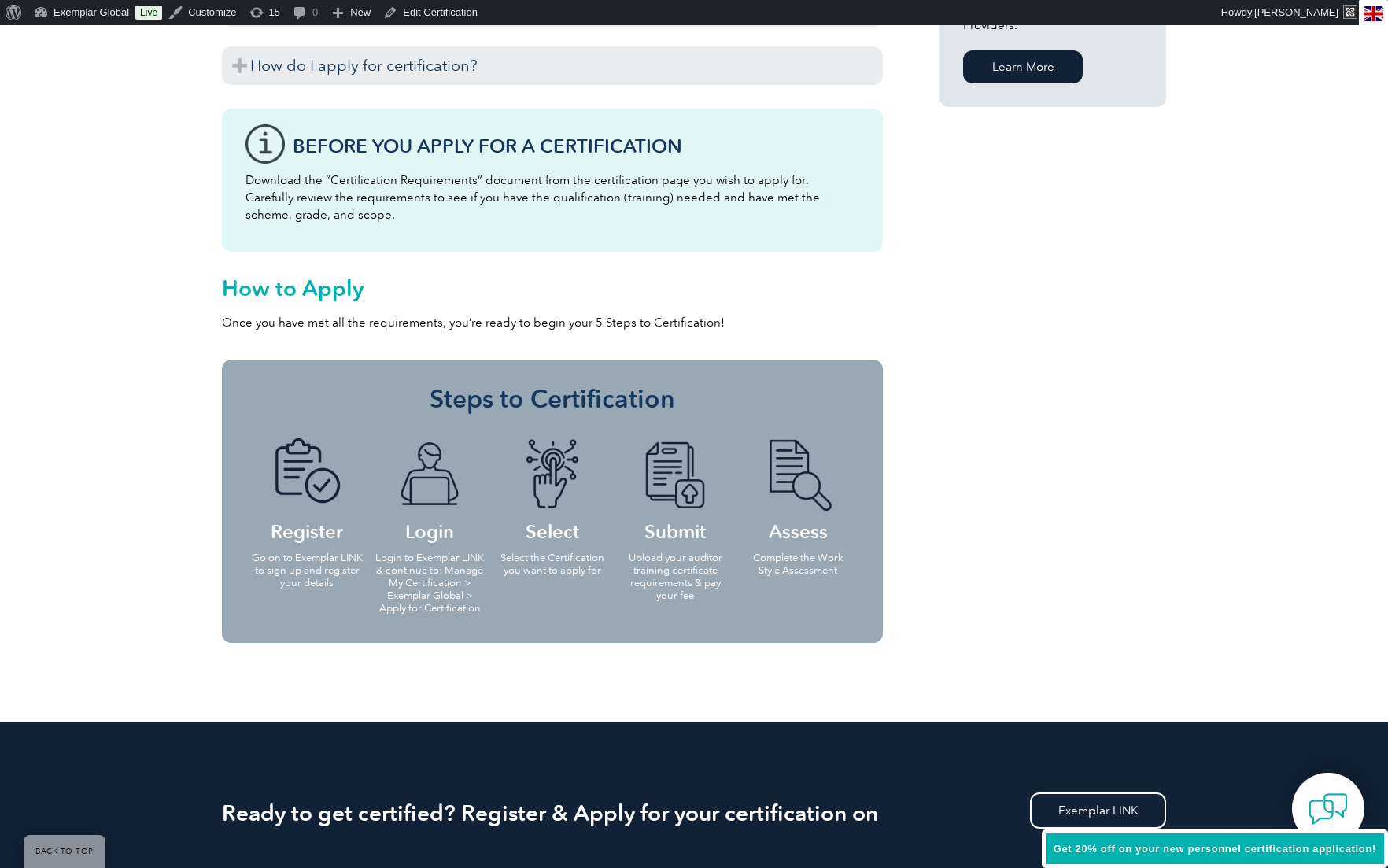
click at [314, 566] on p "Go on to Exemplar LINK to sign up and register your details" at bounding box center [307, 570] width 114 height 38
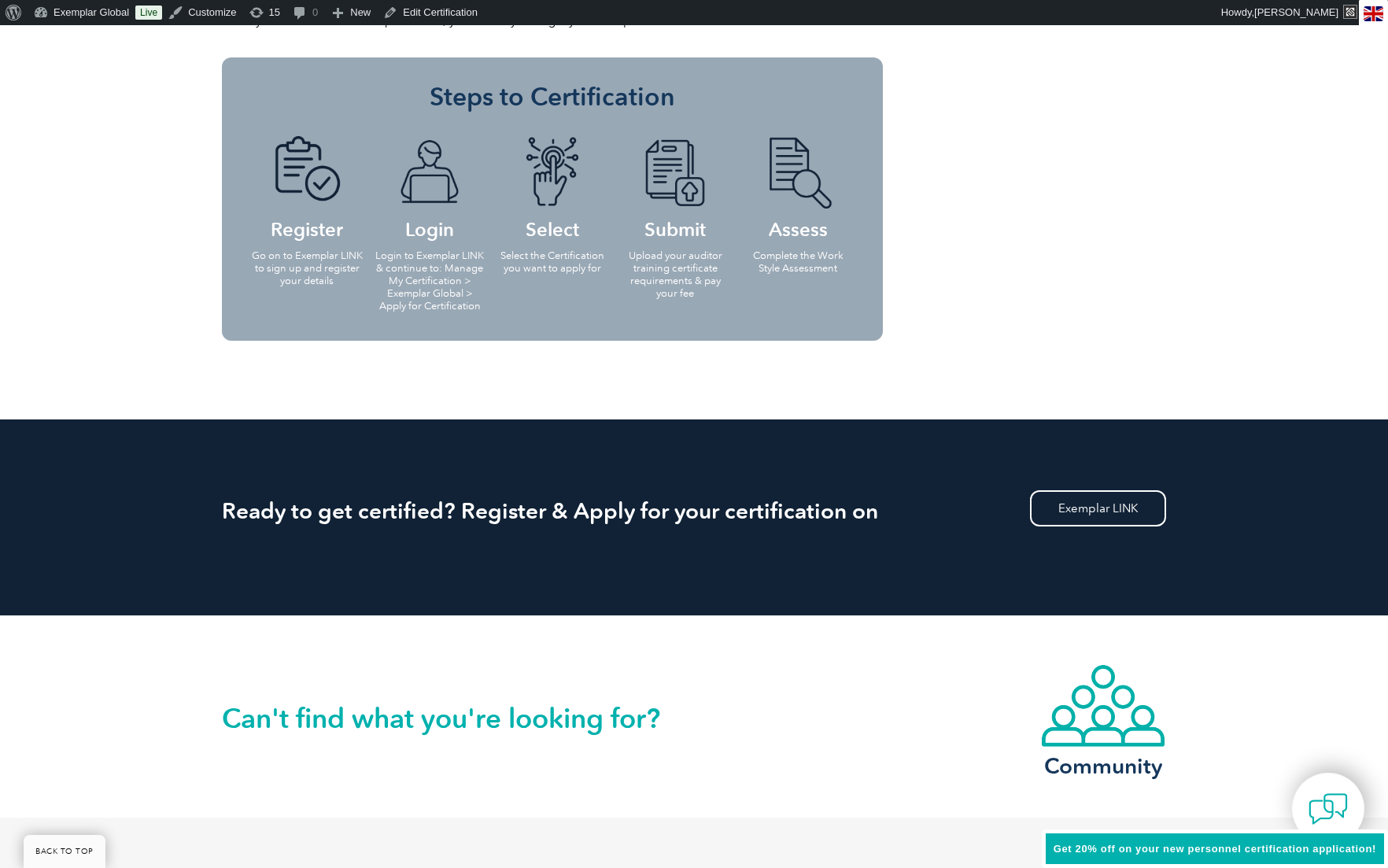
scroll to position [1682, 0]
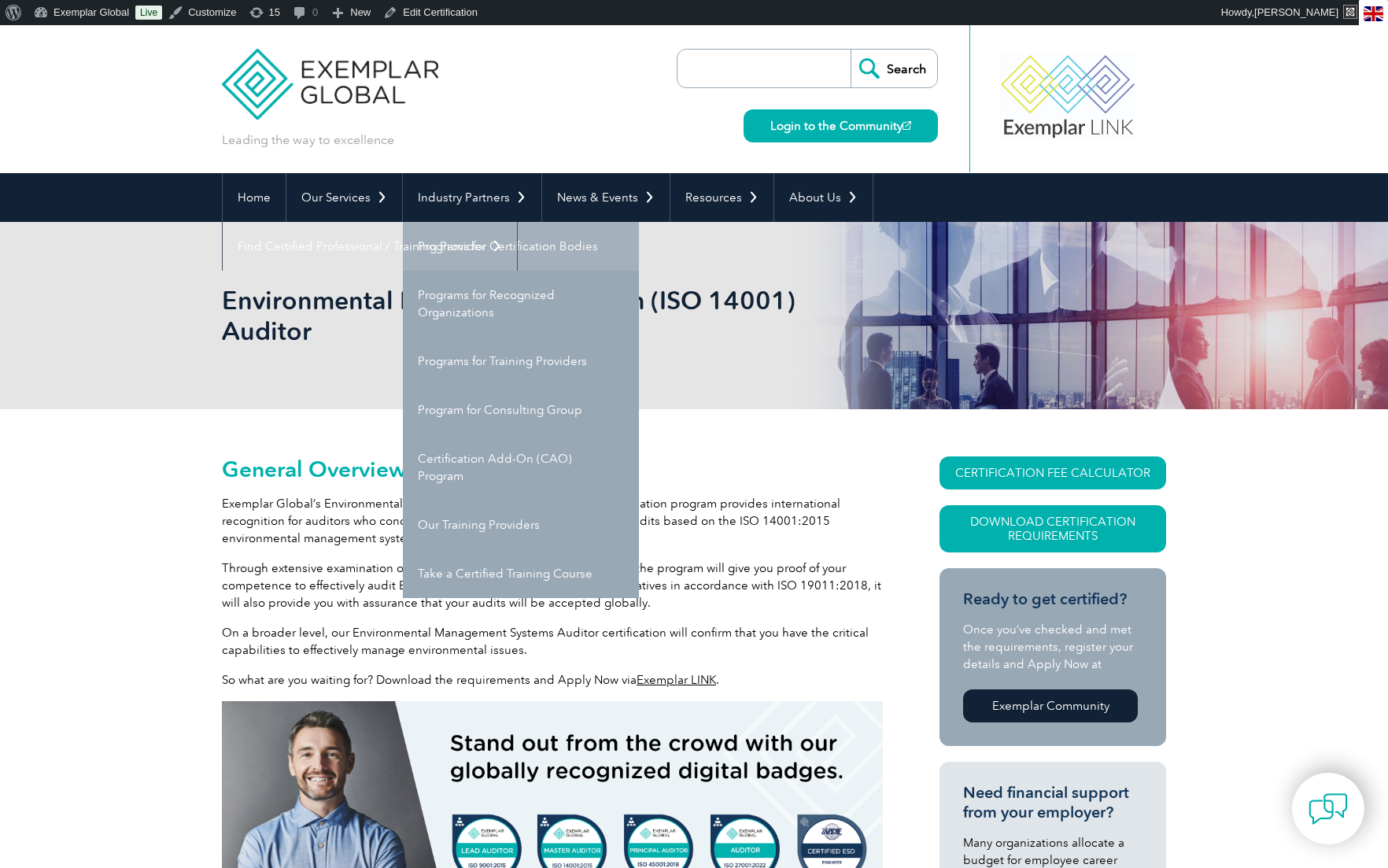
click at [483, 246] on link "Programs for Certification Bodies" at bounding box center [521, 246] width 236 height 49
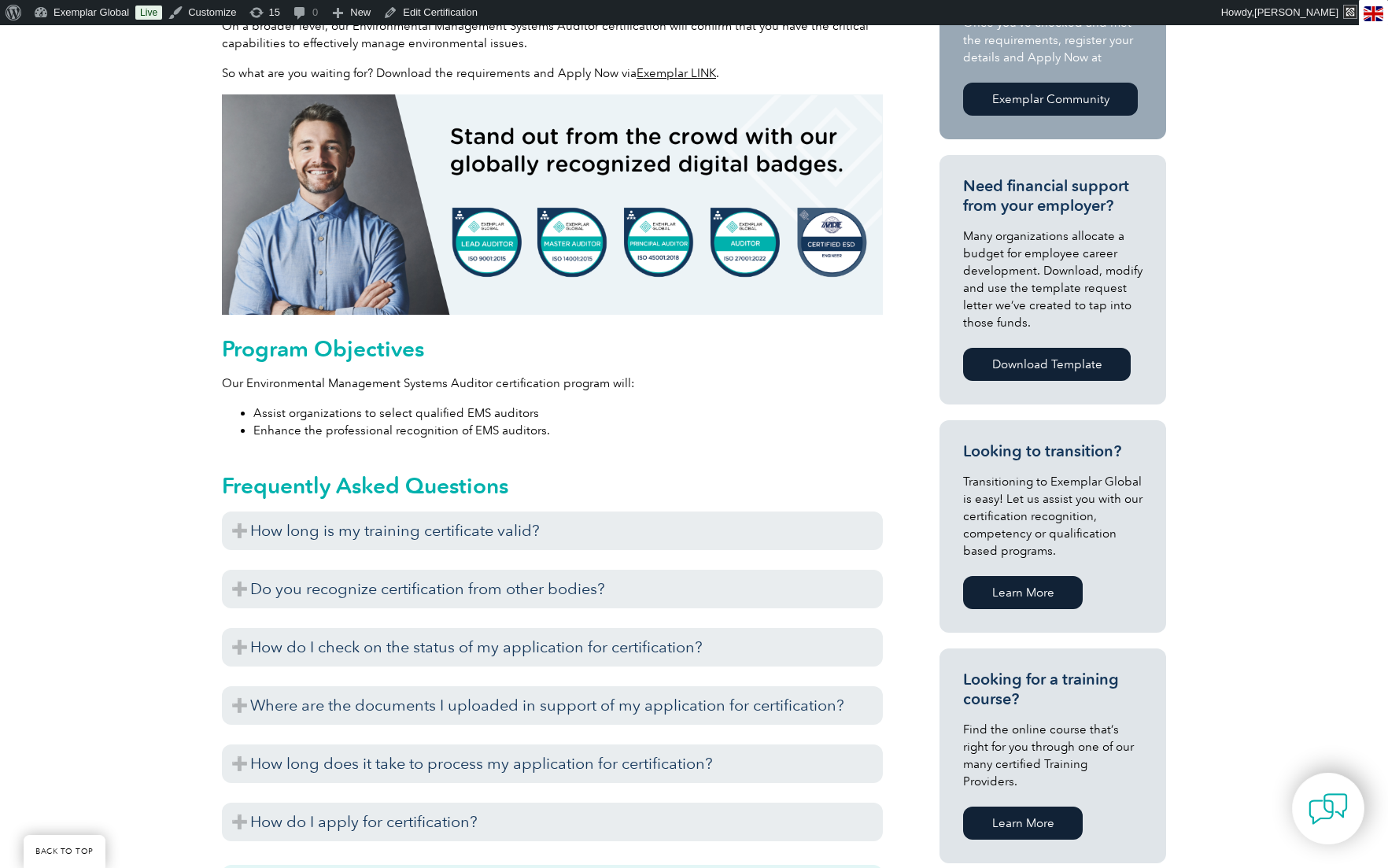
scroll to position [615, 0]
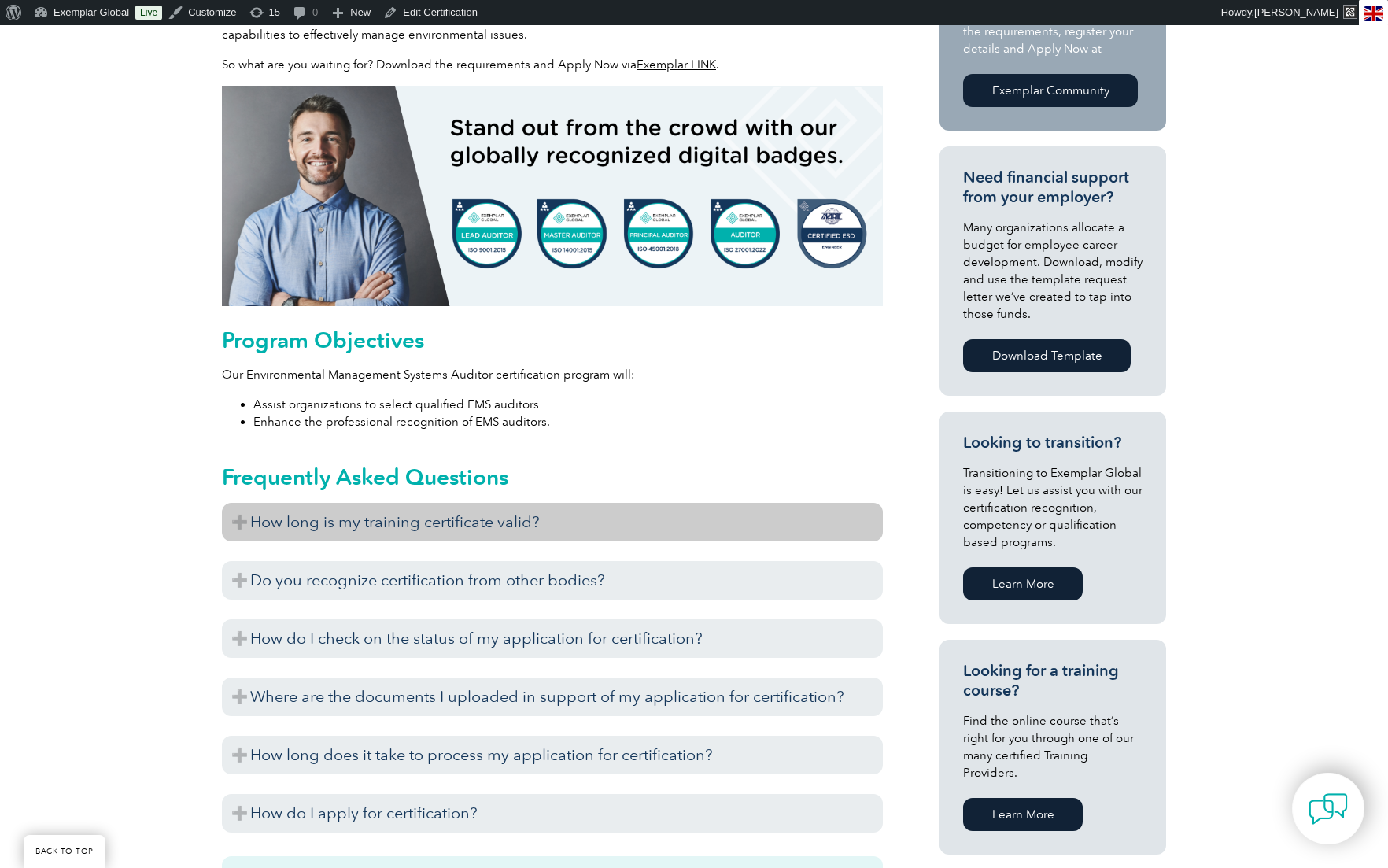
click at [237, 522] on h3 "How long is my training certificate valid?" at bounding box center [552, 522] width 661 height 38
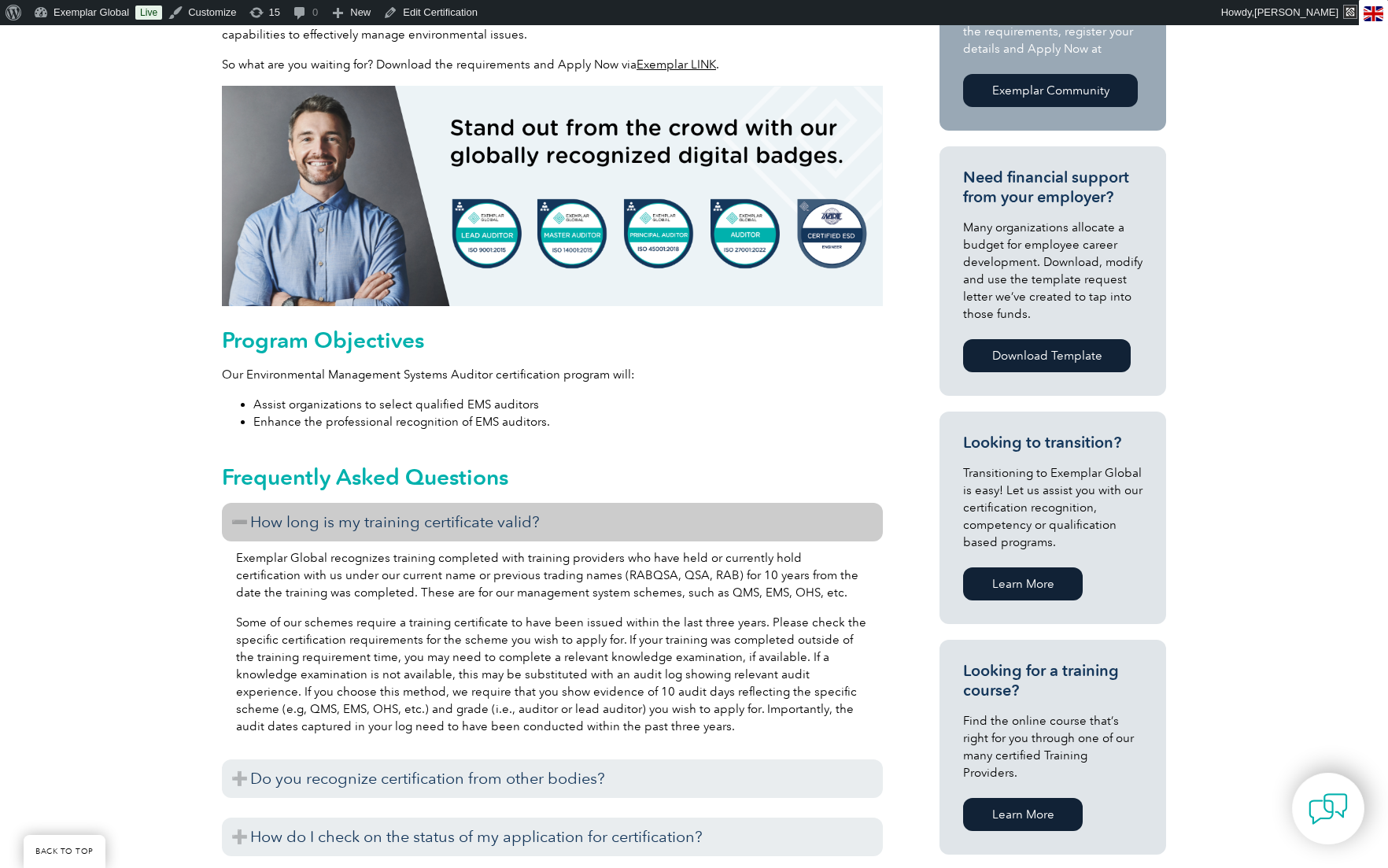
click at [237, 522] on h3 "How long is my training certificate valid?" at bounding box center [552, 522] width 661 height 38
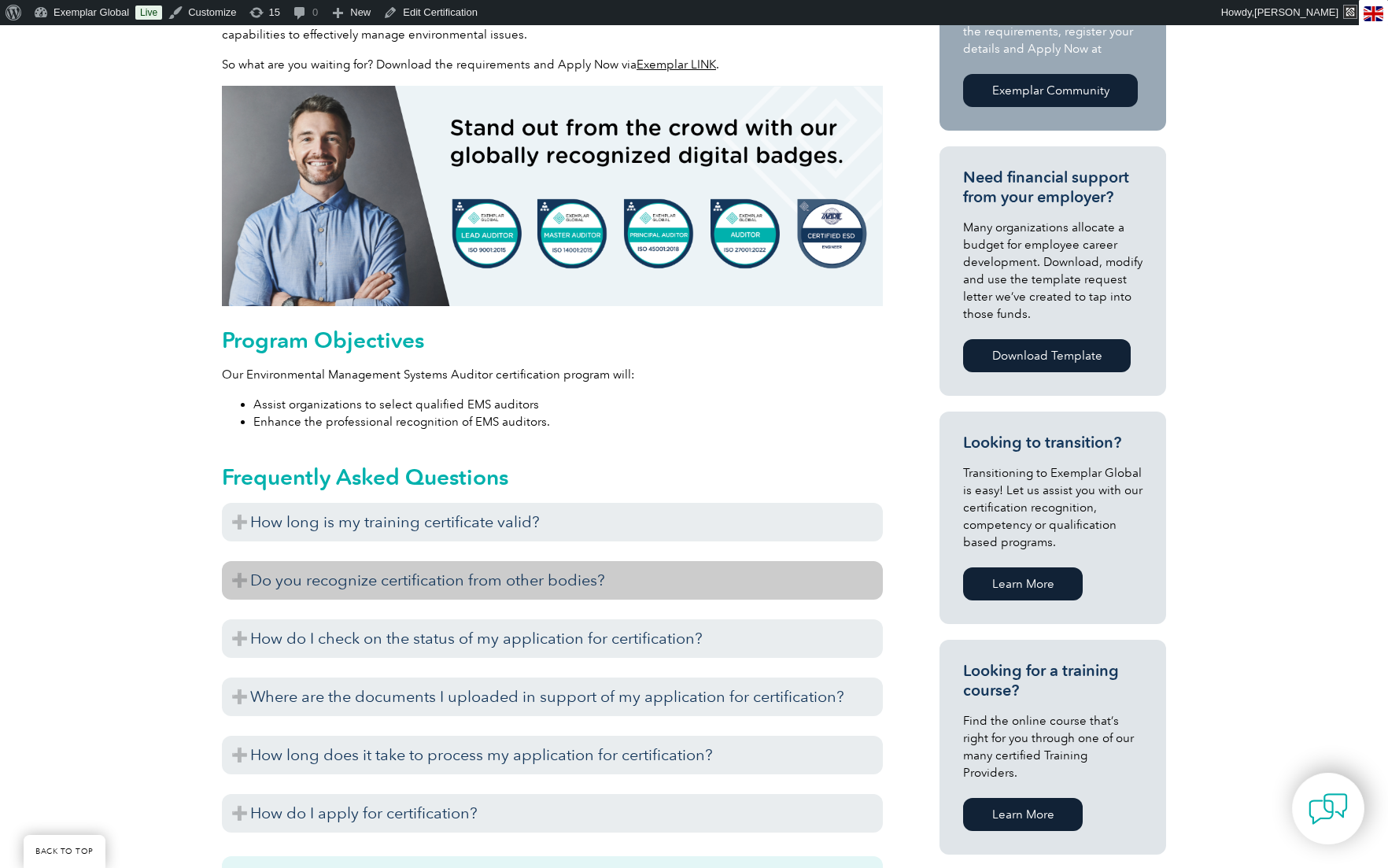
click at [238, 583] on h3 "Do you recognize certification from other bodies?" at bounding box center [552, 580] width 661 height 38
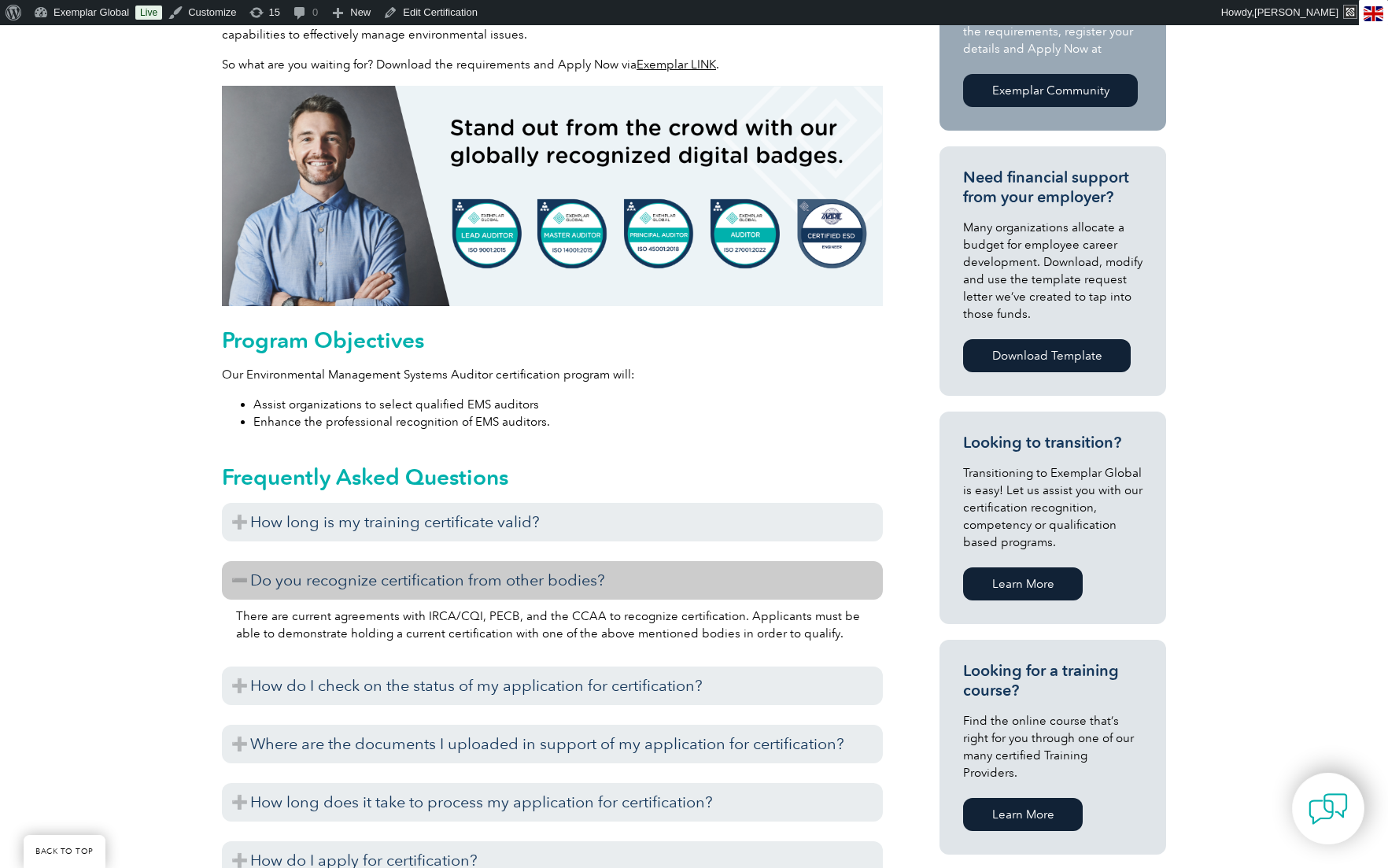
click at [238, 583] on h3 "Do you recognize certification from other bodies?" at bounding box center [552, 580] width 661 height 38
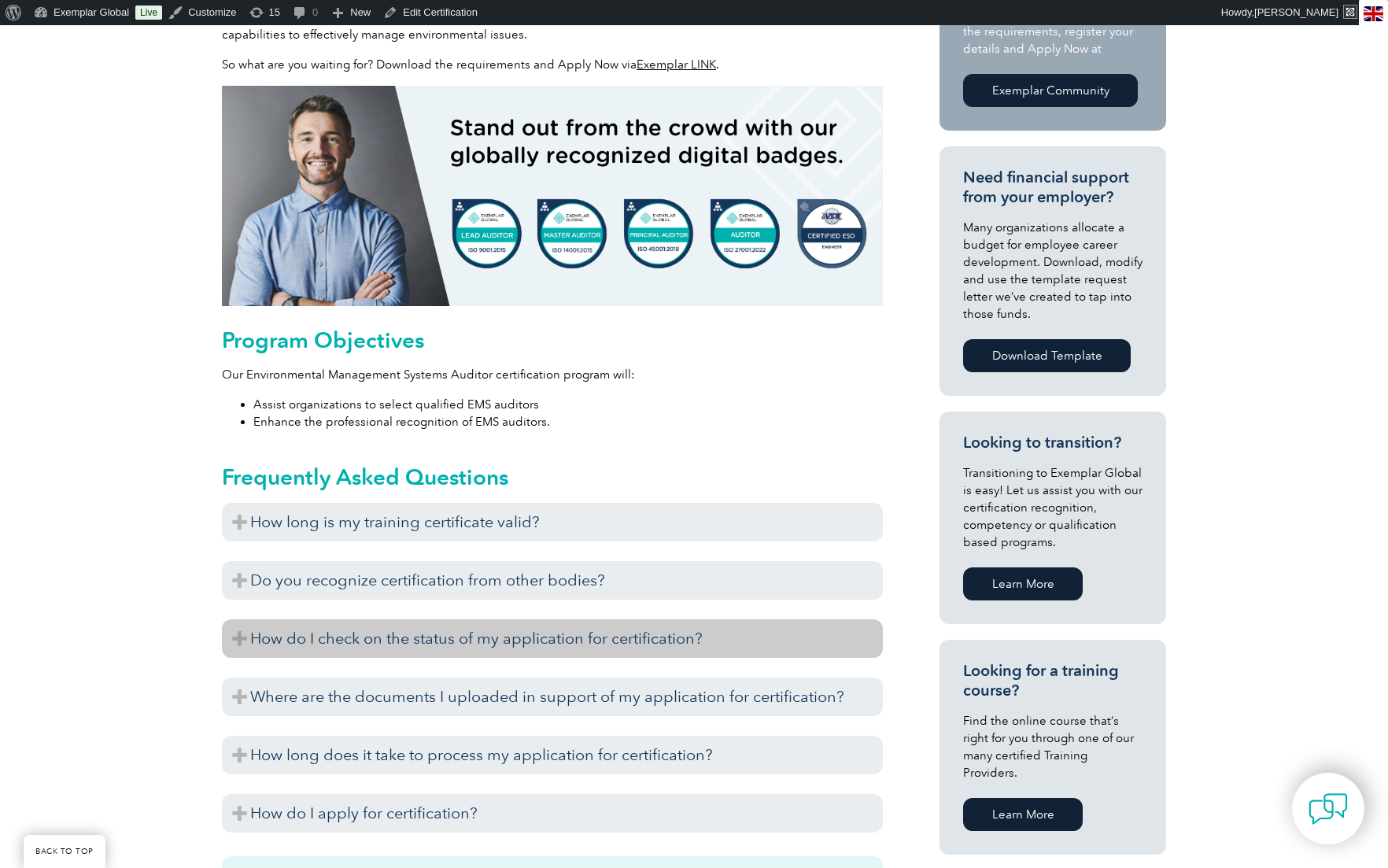
click at [242, 634] on h3 "How do I check on the status of my application for certification?" at bounding box center [552, 638] width 661 height 38
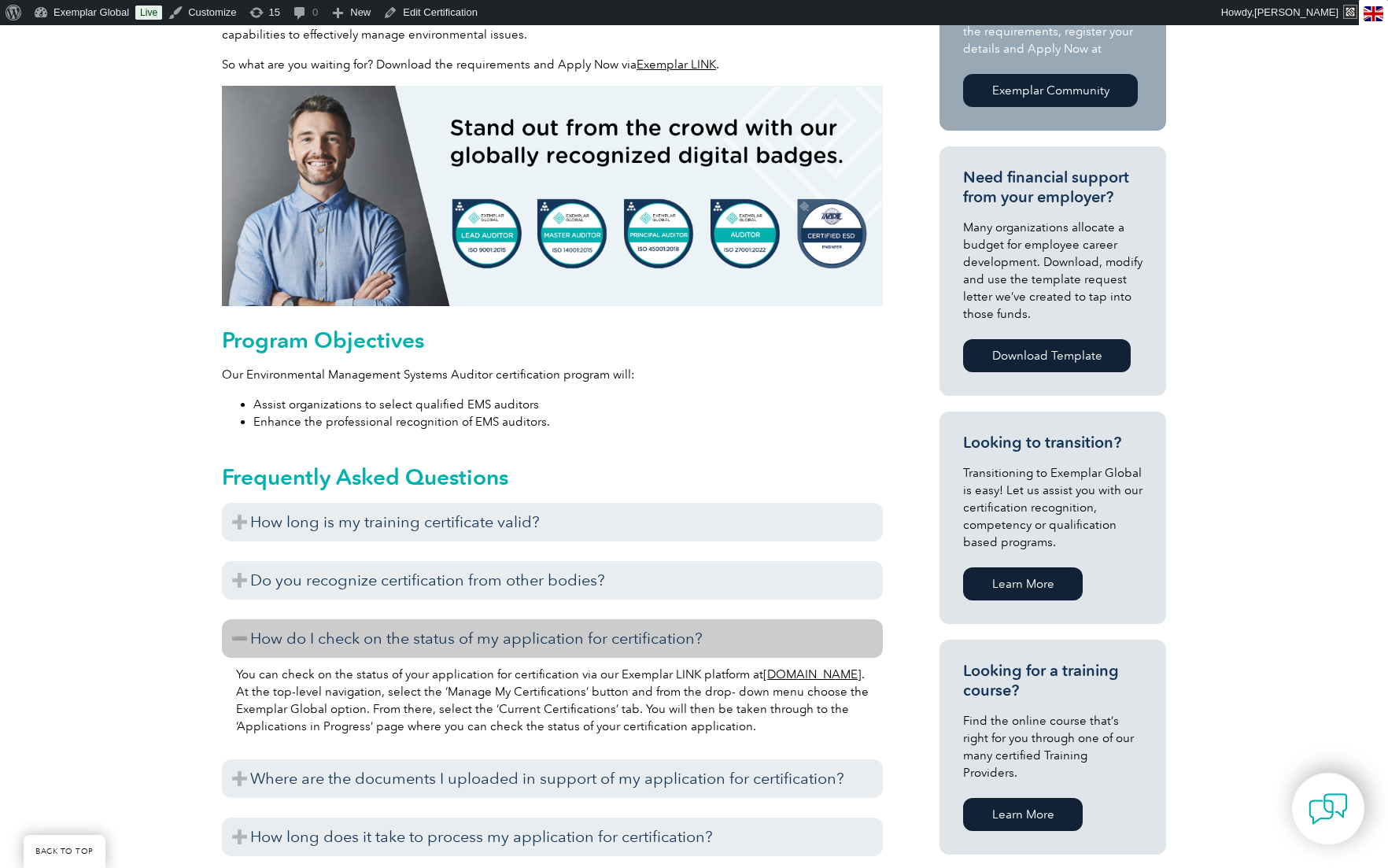
click at [242, 634] on h3 "How do I check on the status of my application for certification?" at bounding box center [552, 638] width 661 height 38
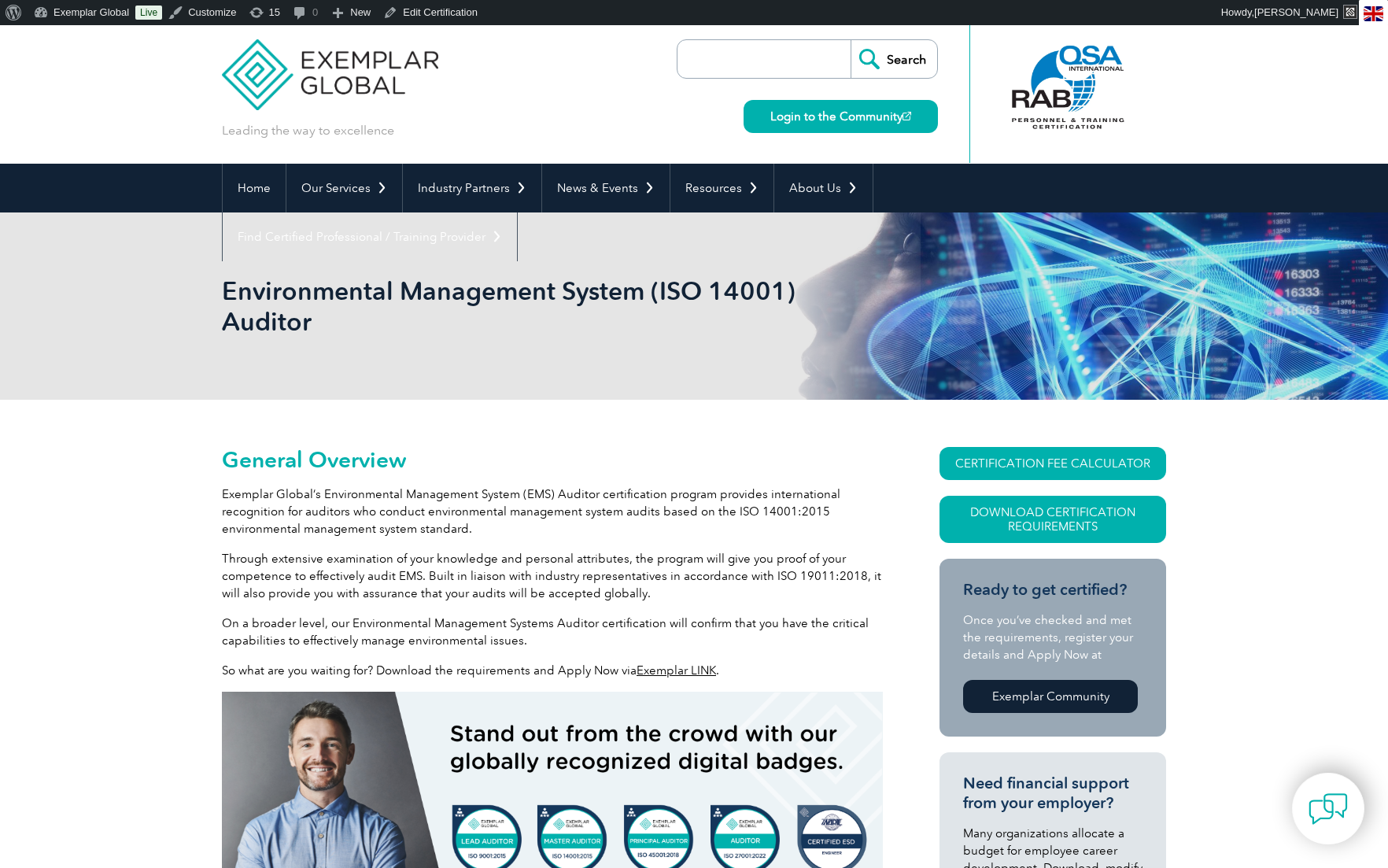
scroll to position [12, 0]
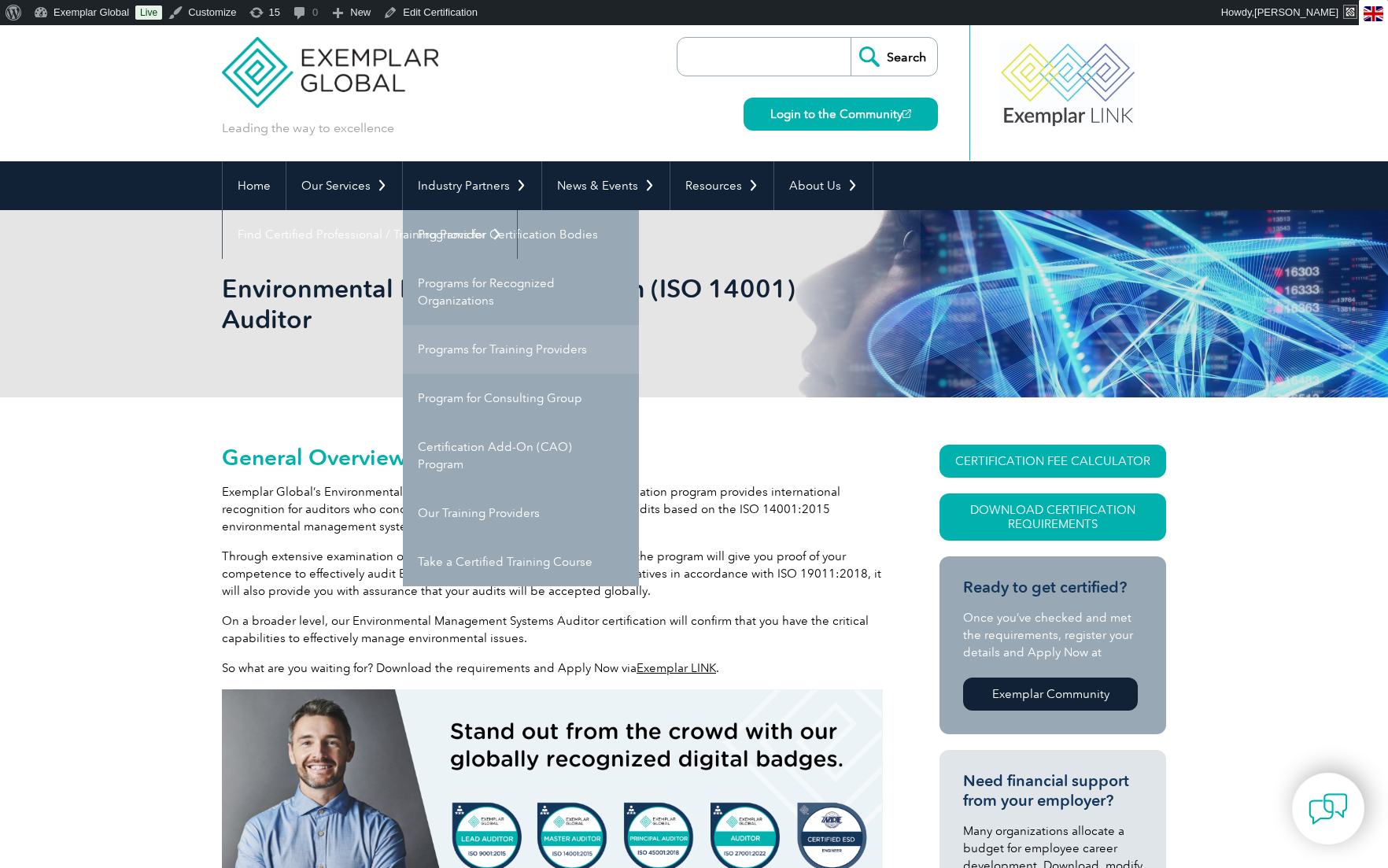
click at [461, 356] on link "Programs for Training Providers" at bounding box center [521, 349] width 236 height 49
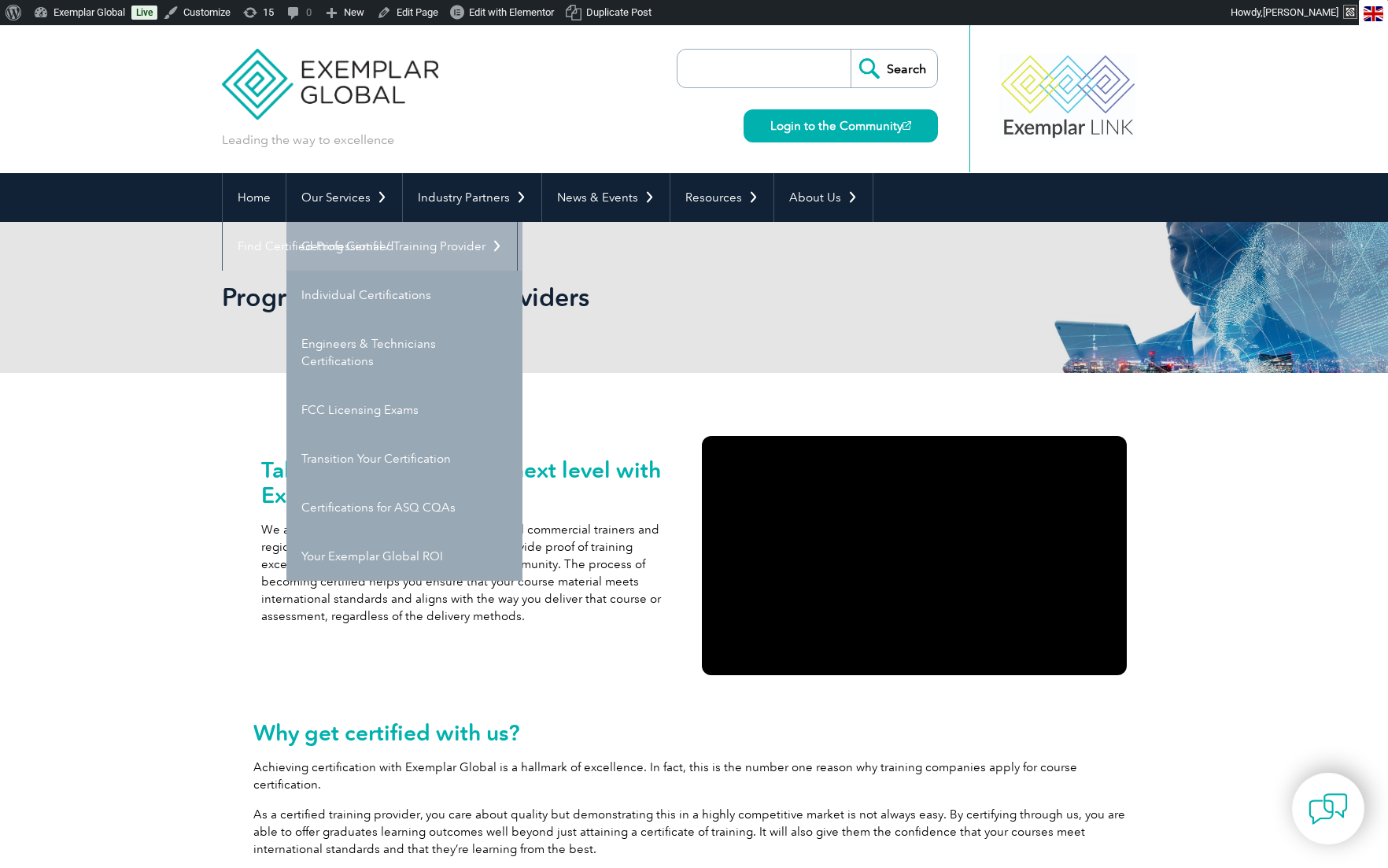
click at [321, 245] on link "Getting Certified" at bounding box center [404, 246] width 236 height 49
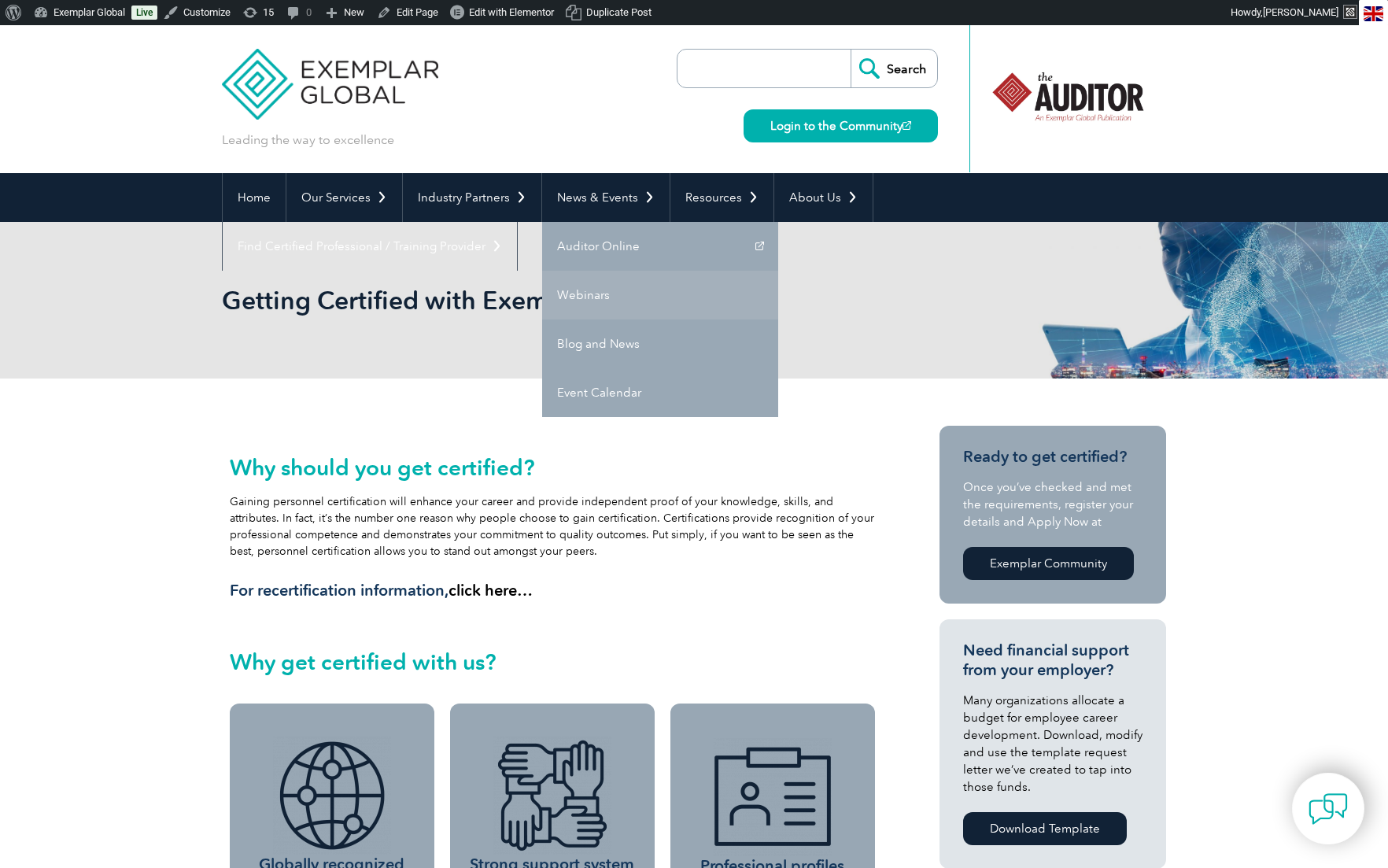
click at [582, 297] on link "Webinars" at bounding box center [660, 294] width 236 height 49
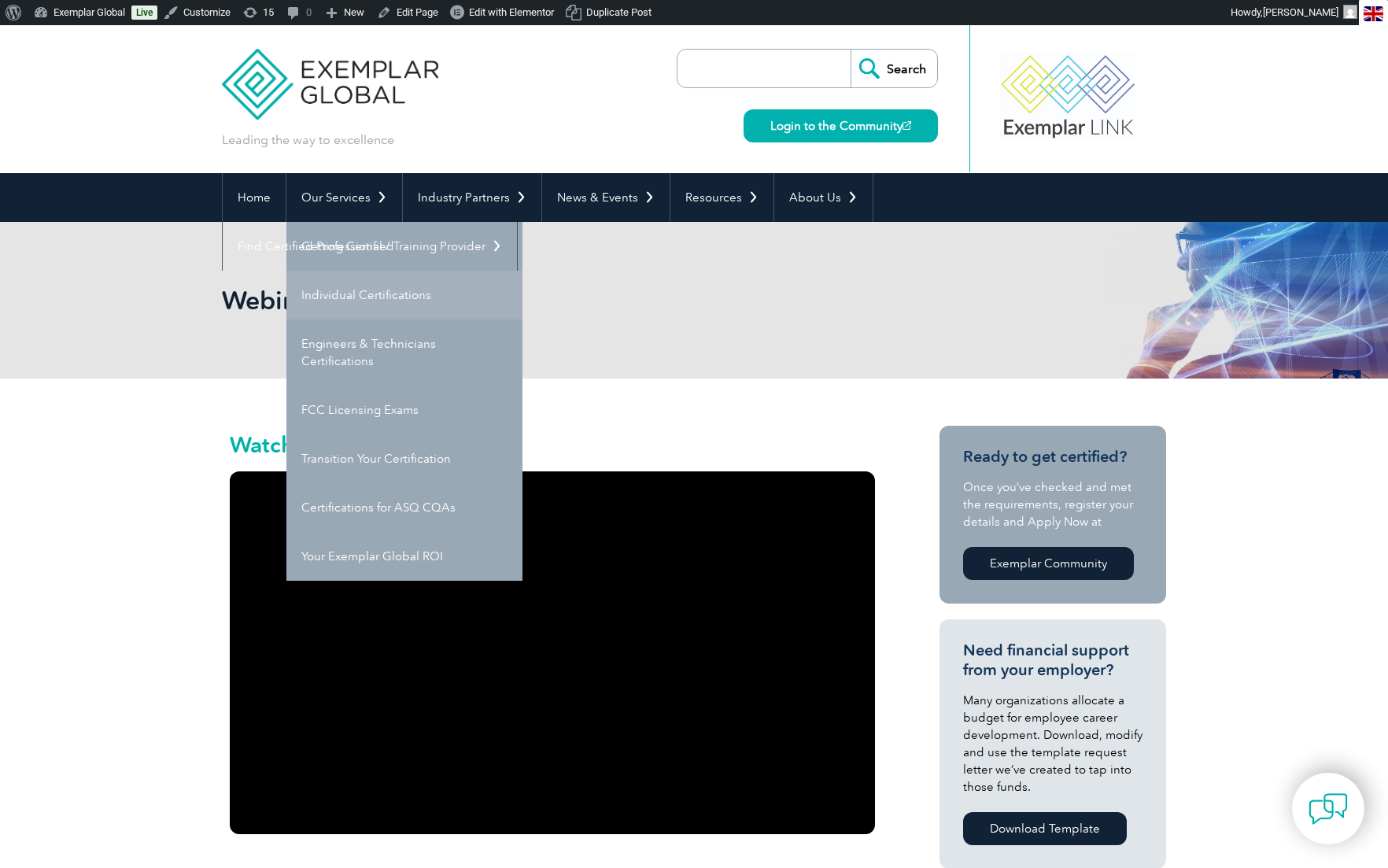
click at [327, 294] on link "Individual Certifications" at bounding box center [404, 294] width 236 height 49
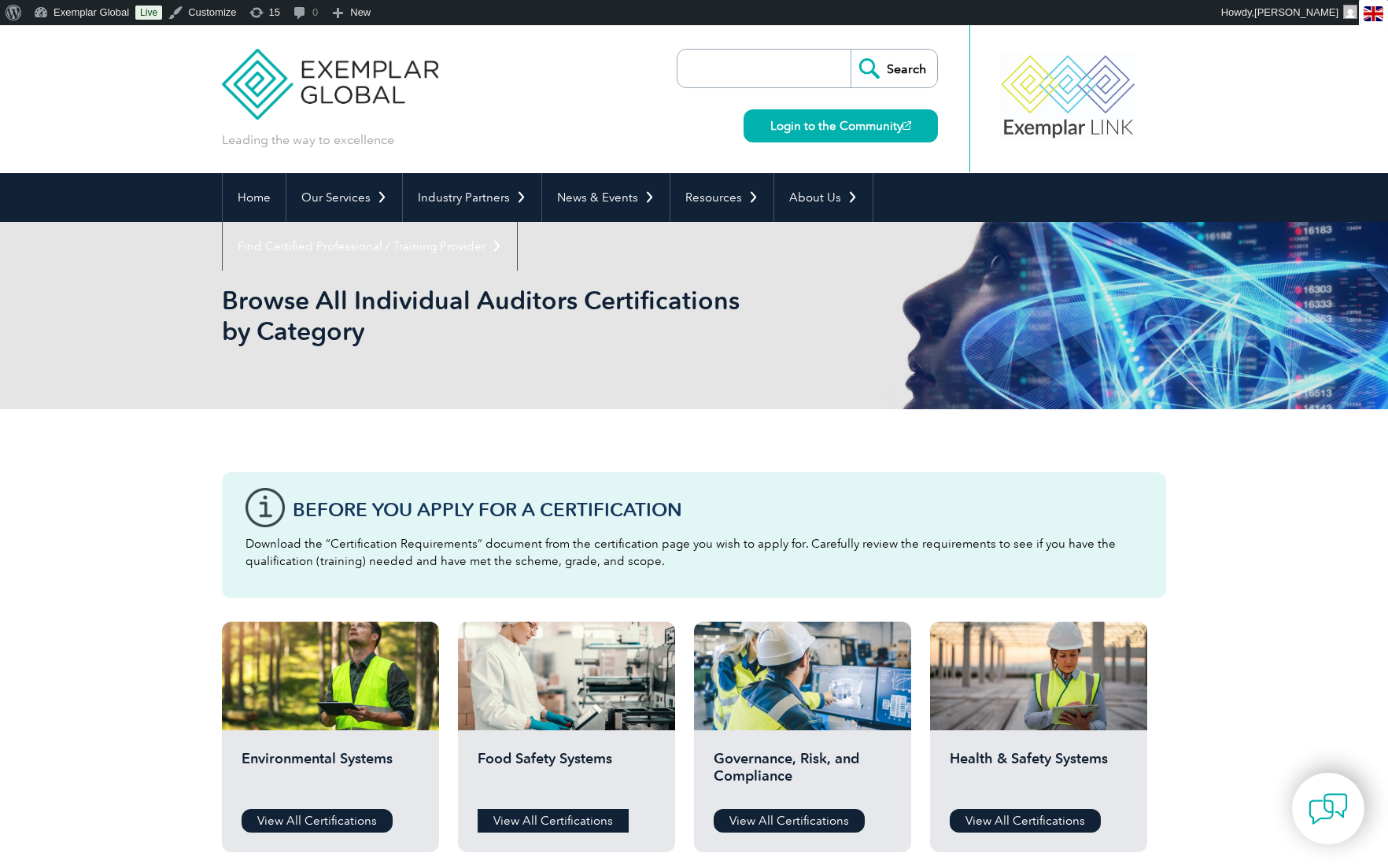
click at [583, 820] on link "View All Certifications" at bounding box center [553, 821] width 151 height 24
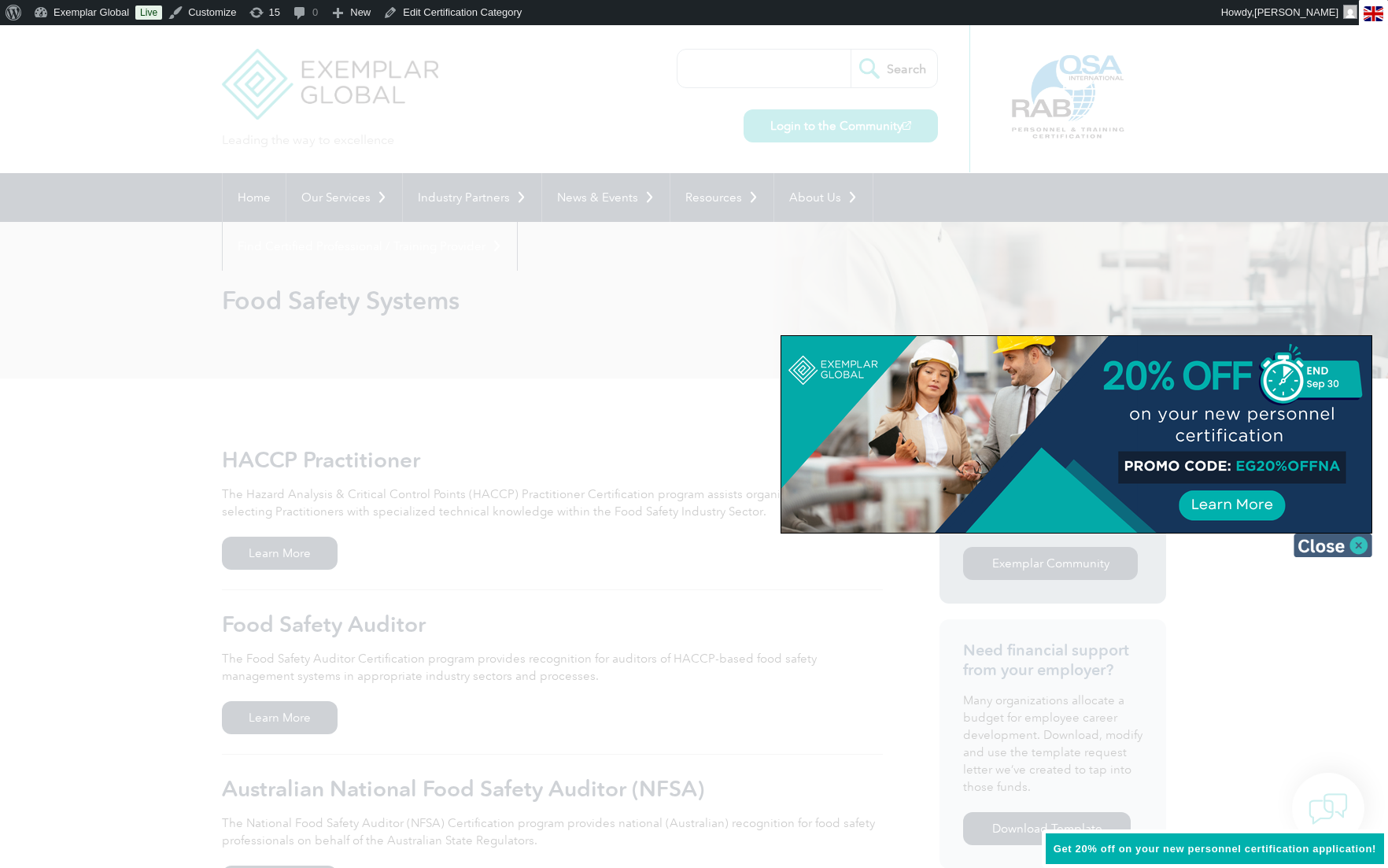
click at [1322, 545] on img at bounding box center [1333, 546] width 78 height 24
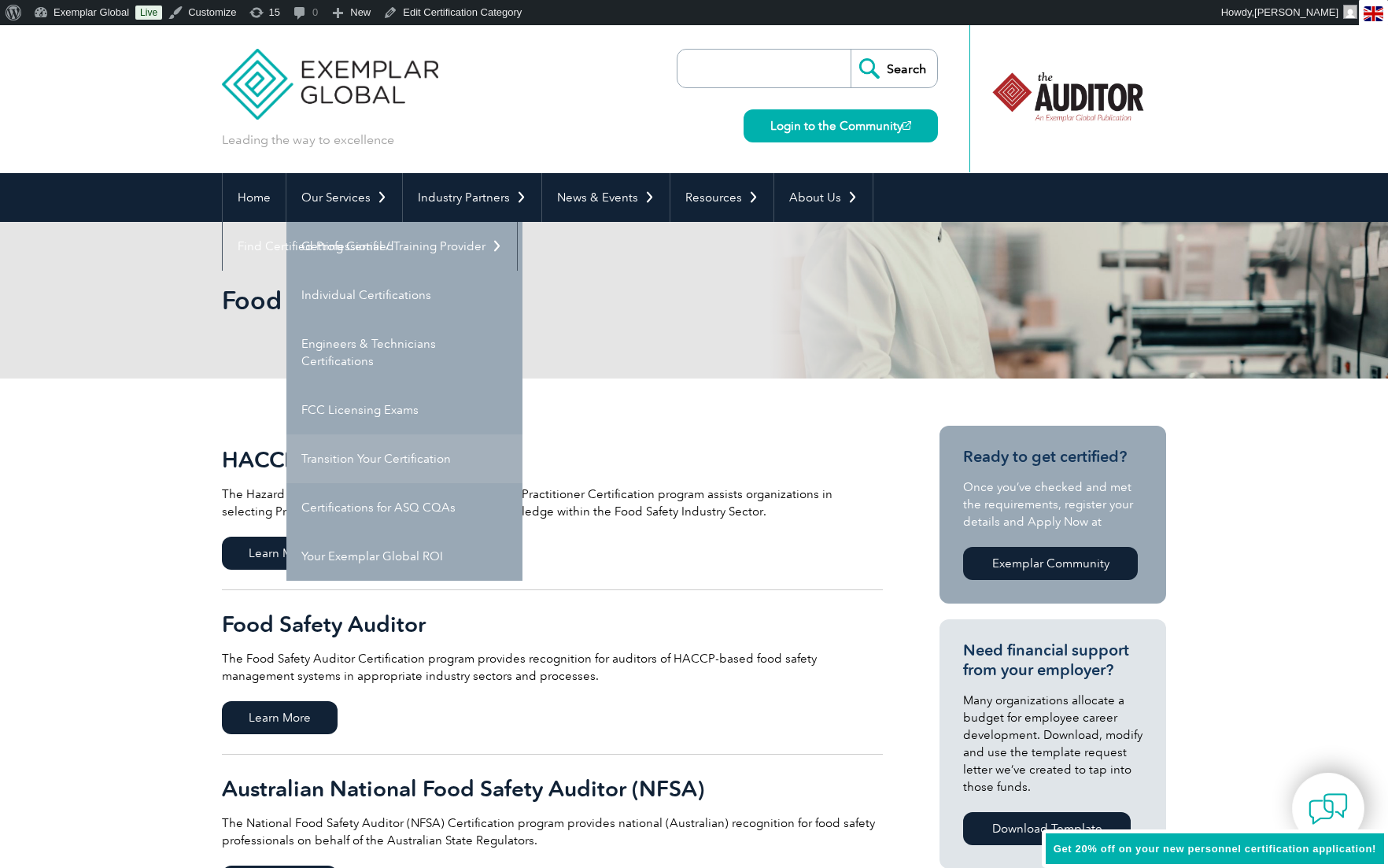
click at [362, 458] on link "Transition Your Certification" at bounding box center [404, 458] width 236 height 49
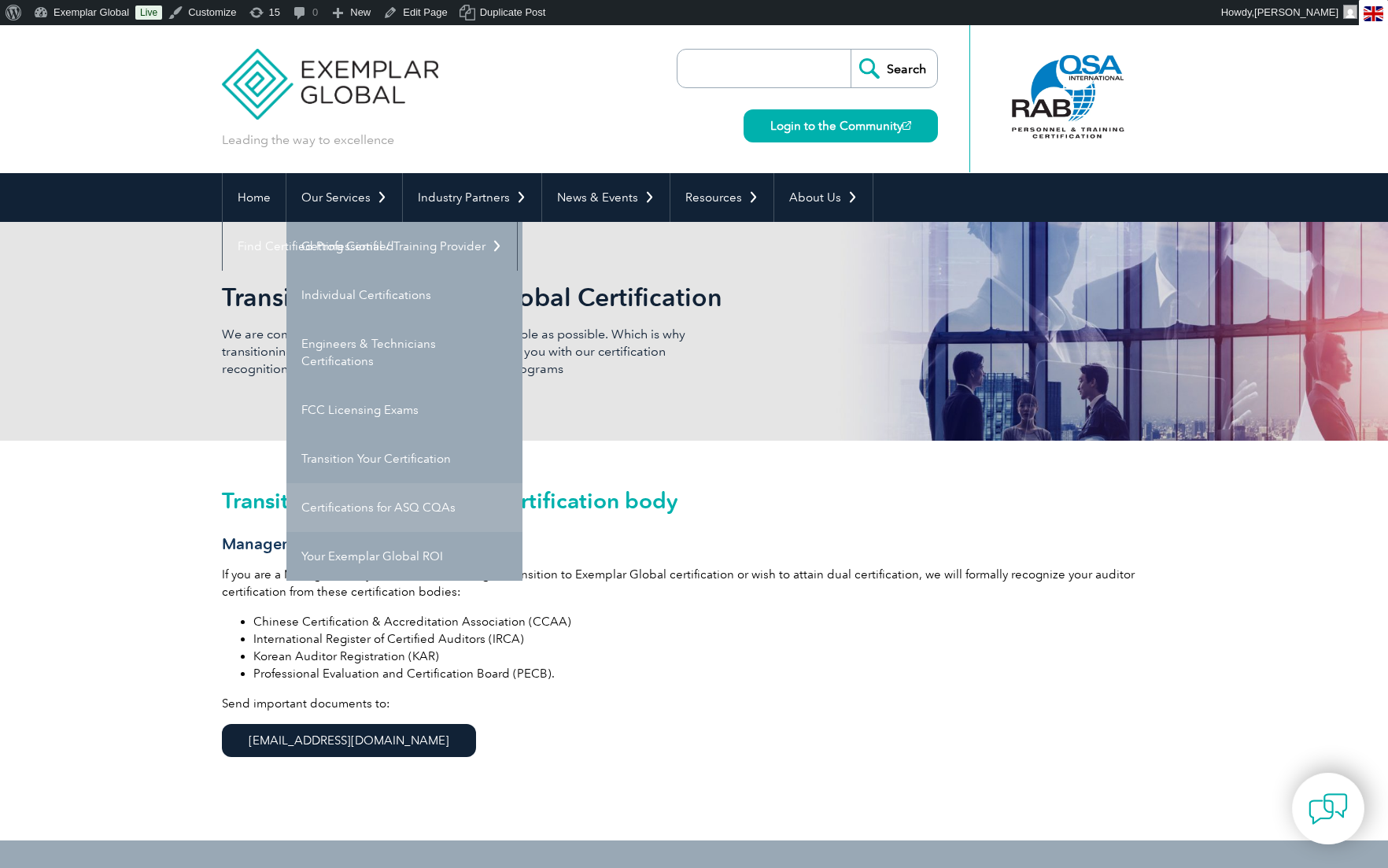
click at [339, 503] on link "Certifications for ASQ CQAs" at bounding box center [404, 507] width 236 height 49
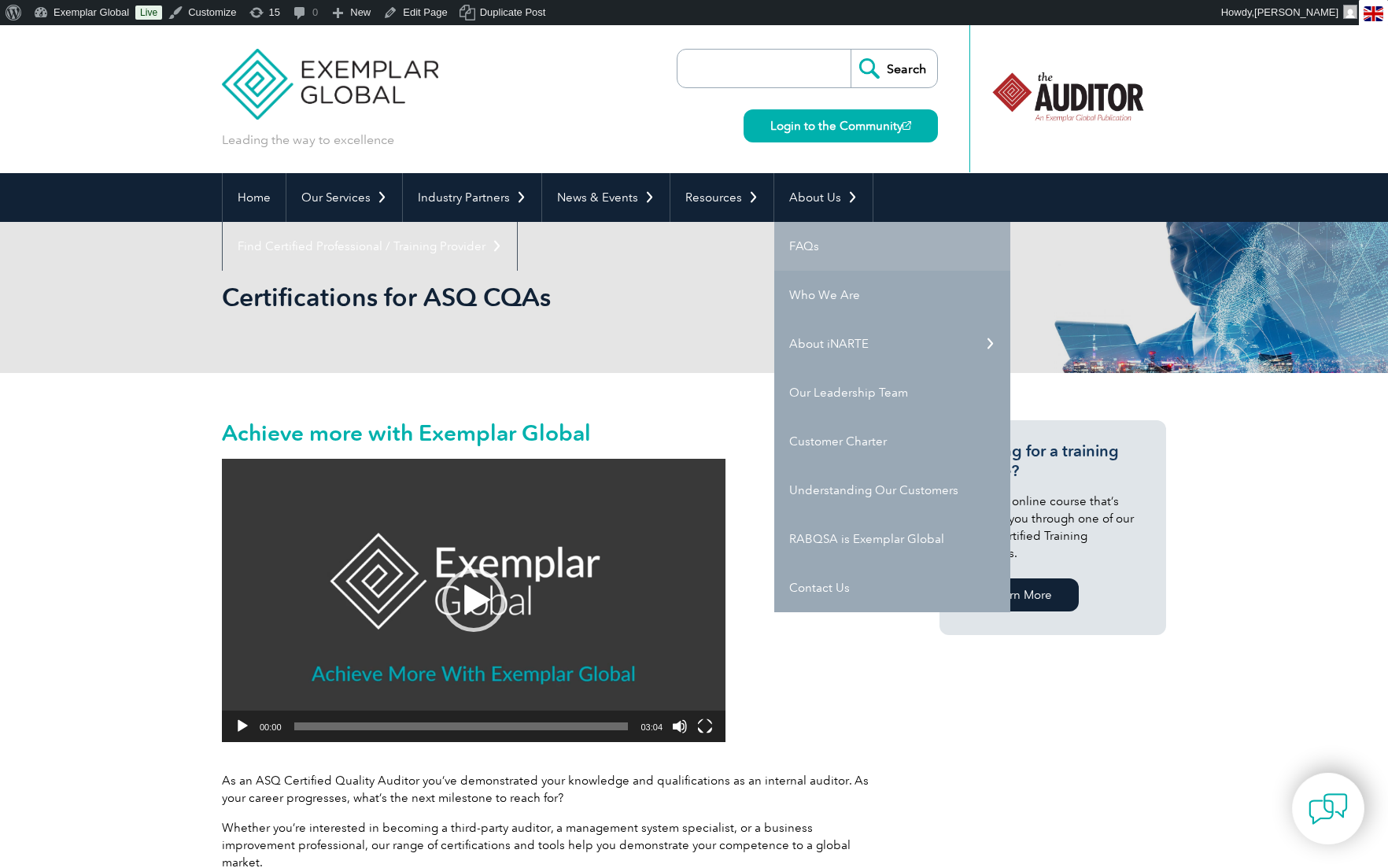
click at [810, 244] on link "FAQs" at bounding box center [892, 246] width 236 height 49
